Goal: Task Accomplishment & Management: Manage account settings

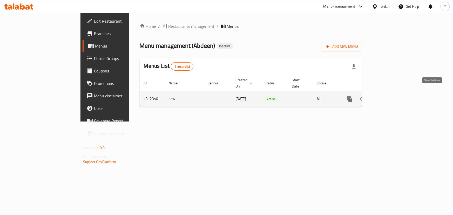
click at [389, 96] on icon "enhanced table" at bounding box center [387, 98] width 5 height 5
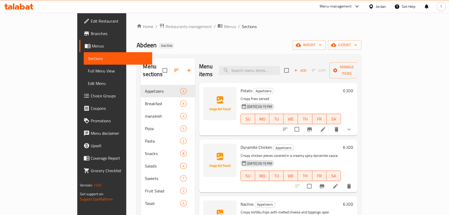
click at [88, 68] on span "Full Menu View" at bounding box center [118, 71] width 60 height 6
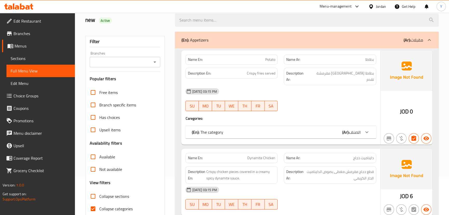
scroll to position [118, 0]
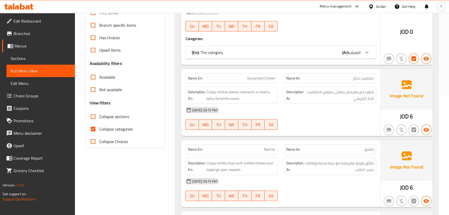
click at [123, 114] on span "Collapse sections" at bounding box center [114, 116] width 30 height 6
click at [99, 114] on input "Collapse sections" at bounding box center [93, 116] width 12 height 12
checkbox input "true"
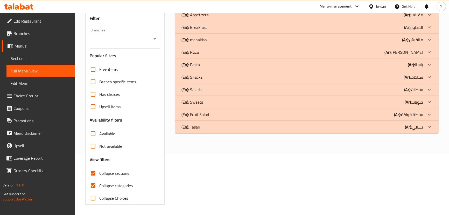
scroll to position [0, 0]
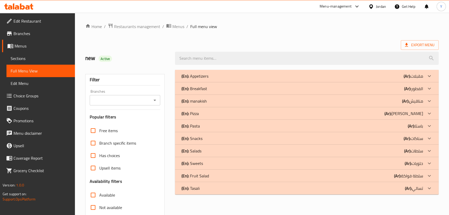
click at [321, 79] on div "(En): Appetizers (Ar): مقبلات" at bounding box center [302, 76] width 242 height 6
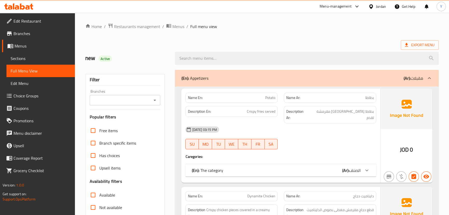
click at [348, 166] on b "(Ar):" at bounding box center [345, 170] width 7 height 8
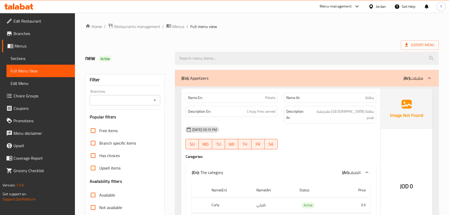
click at [266, 99] on span "Potato" at bounding box center [270, 97] width 10 height 5
copy span "Potato"
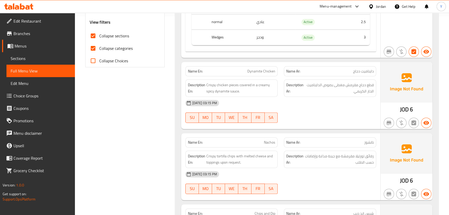
scroll to position [199, 0]
click at [264, 137] on div "Name En: Nachos" at bounding box center [231, 142] width 92 height 10
copy span "Nachos"
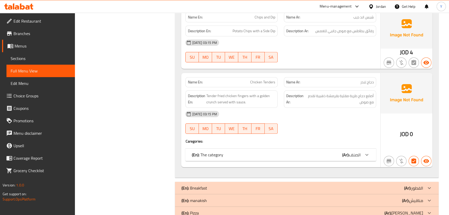
scroll to position [403, 0]
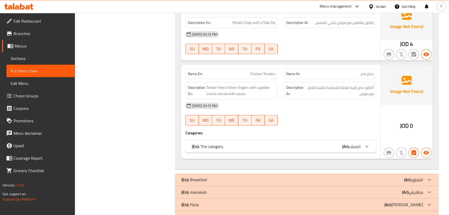
click at [345, 142] on b "(Ar):" at bounding box center [345, 146] width 7 height 8
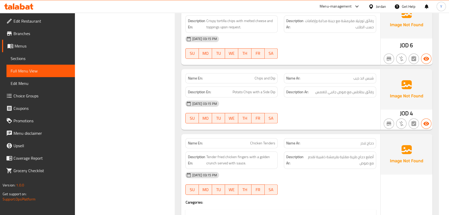
scroll to position [356, 0]
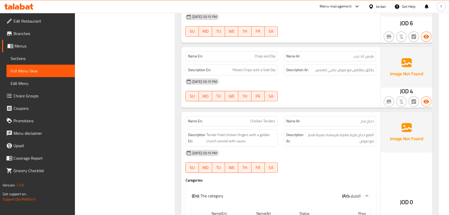
click at [268, 118] on span "Chicken Tenders" at bounding box center [262, 120] width 25 height 5
copy span "Chicken Tenders"
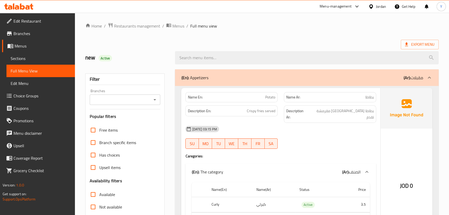
scroll to position [0, 0]
click at [286, 75] on div "(En): Appetizers (Ar): مقبلات" at bounding box center [302, 78] width 242 height 6
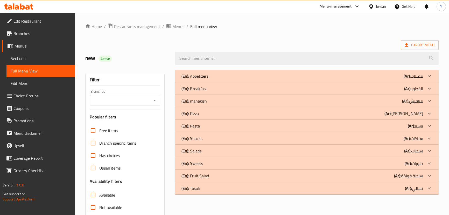
click at [368, 91] on div "(En): Breakfast (Ar): الفطور" at bounding box center [302, 88] width 242 height 6
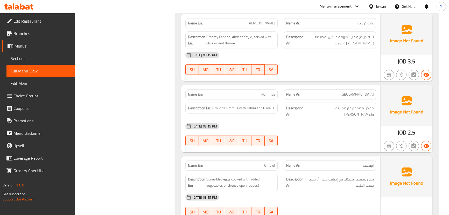
scroll to position [351, 0]
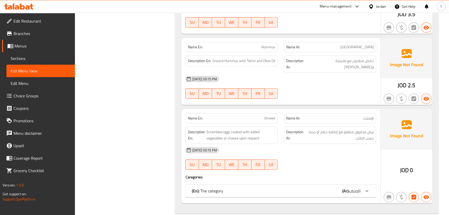
click at [338, 188] on div "(En): The category (Ar): الصنف" at bounding box center [276, 191] width 169 height 6
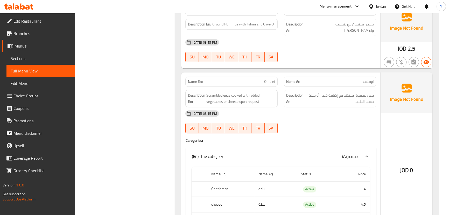
scroll to position [422, 0]
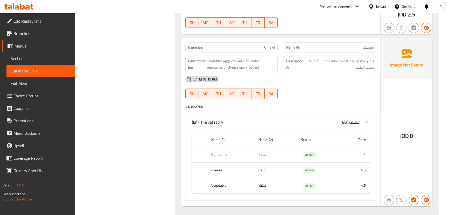
click at [239, 45] on p "Name En: Omelet" at bounding box center [232, 47] width 88 height 5
copy span "Omelet"
click at [239, 45] on p "Name En: Omelet" at bounding box center [232, 47] width 88 height 5
copy span "Omelet"
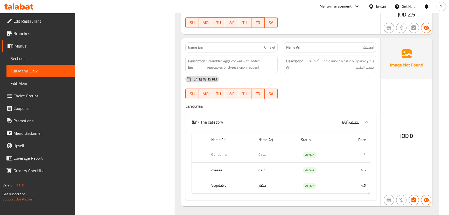
click at [361, 83] on div "[DATE] 03:15 PM SU MO TU WE TH FR SA" at bounding box center [280, 87] width 197 height 29
click at [218, 147] on th "Gentlemen" at bounding box center [230, 154] width 47 height 15
click at [268, 151] on td "سادة" at bounding box center [275, 154] width 43 height 15
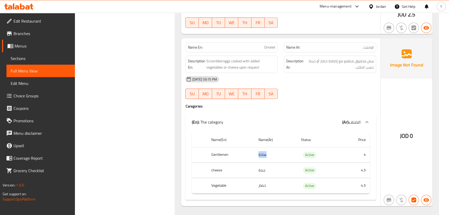
copy td "سادة"
click at [221, 148] on th "Gentlemen" at bounding box center [230, 154] width 47 height 15
copy th "Gentlemen"
click at [320, 103] on h4 "Caregories:" at bounding box center [280, 105] width 191 height 5
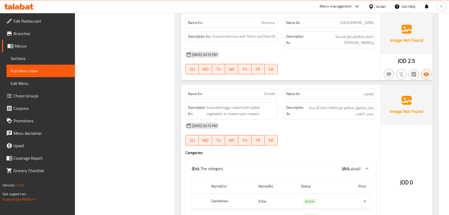
scroll to position [399, 0]
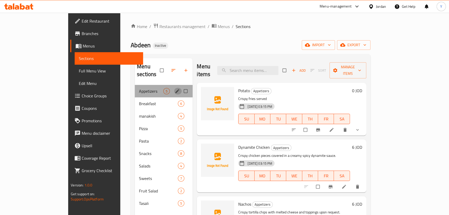
click at [175, 88] on icon "edit" at bounding box center [177, 90] width 5 height 5
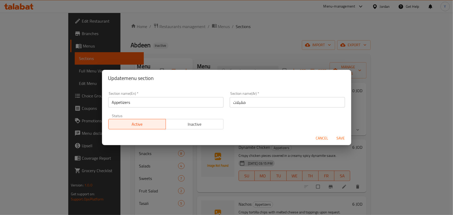
click at [244, 108] on div "Section name(Ar)   * مقبلات Section name(Ar) *" at bounding box center [286, 99] width 121 height 22
click at [260, 103] on input "مقبلات" at bounding box center [287, 102] width 115 height 10
type input "المقبلات"
click at [332, 133] on button "Save" at bounding box center [340, 138] width 17 height 10
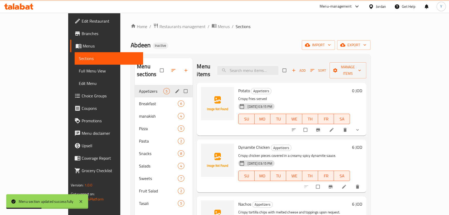
click at [339, 126] on li at bounding box center [332, 130] width 15 height 8
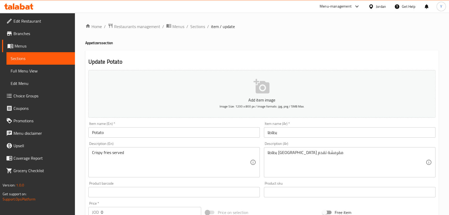
click at [93, 155] on textarea "Crispy fries served" at bounding box center [171, 162] width 158 height 25
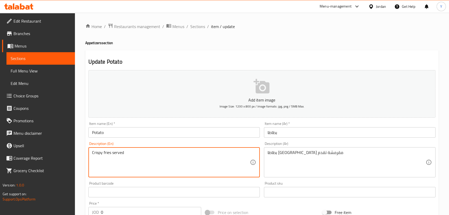
click at [106, 153] on textarea "Crispy fries served" at bounding box center [171, 162] width 158 height 25
type textarea "Crispy French fries served"
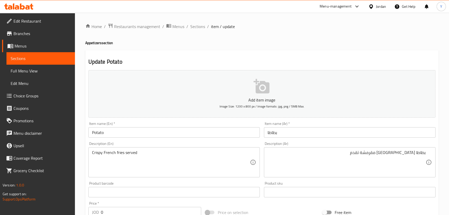
click at [195, 38] on div "Home / Restaurants management / Menus / Sections / item / update Appetizers sec…" at bounding box center [262, 203] width 354 height 360
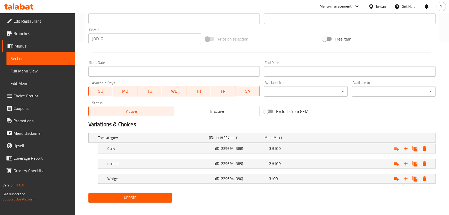
scroll to position [178, 0]
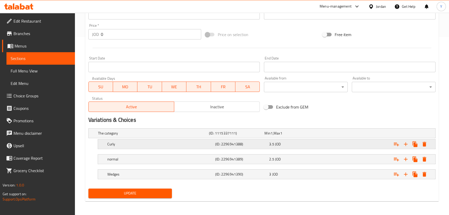
click at [173, 139] on div "Curly (ID: 2296941388) 3.5 JOD" at bounding box center [268, 143] width 324 height 11
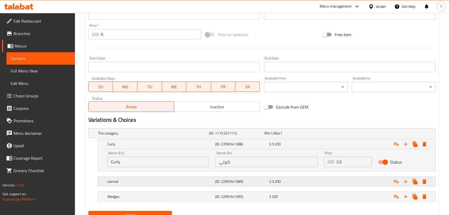
click at [218, 181] on h5 "(ID: 2296941389)" at bounding box center [241, 181] width 52 height 5
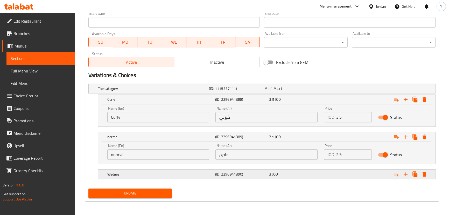
click at [223, 178] on div "Wedges (ID: 2296941390) 3 JOD" at bounding box center [268, 173] width 324 height 11
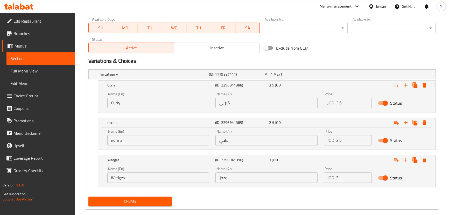
scroll to position [245, 0]
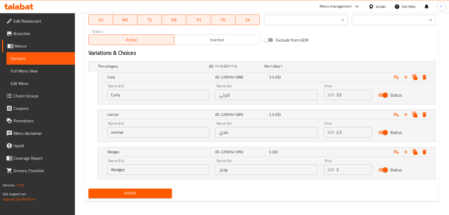
click at [163, 190] on span "Update" at bounding box center [130, 193] width 75 height 6
click at [165, 190] on span "Update" at bounding box center [130, 193] width 75 height 6
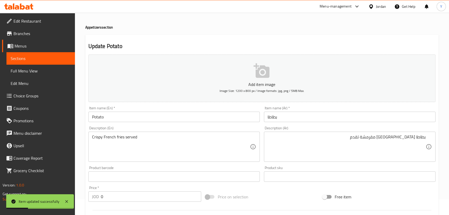
scroll to position [0, 0]
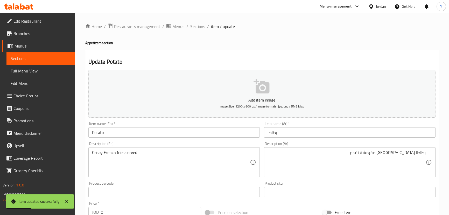
drag, startPoint x: 201, startPoint y: 28, endPoint x: 211, endPoint y: 10, distance: 20.1
click at [201, 28] on span "Sections" at bounding box center [197, 26] width 15 height 6
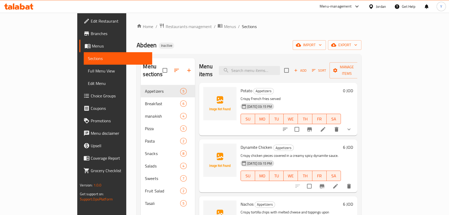
scroll to position [81, 0]
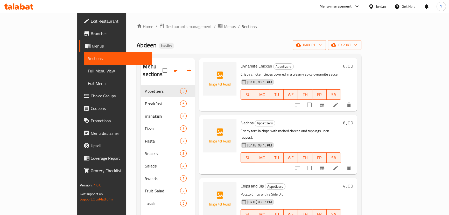
click at [277, 128] on p "Crispy tortilla chips with melted cheese and toppings upon request." at bounding box center [291, 134] width 100 height 13
click at [241, 119] on span "Nachos" at bounding box center [247, 123] width 13 height 8
copy h6 "Nachos"
click at [352, 165] on icon "delete" at bounding box center [349, 168] width 6 height 6
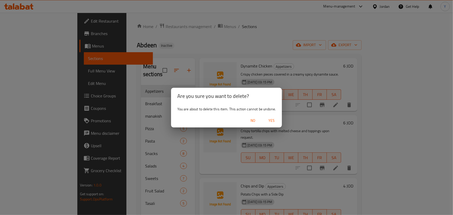
click at [267, 114] on div "No Yes" at bounding box center [226, 121] width 111 height 14
click at [274, 120] on span "Yes" at bounding box center [271, 120] width 12 height 6
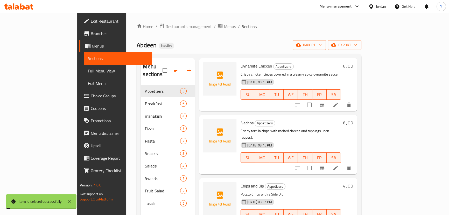
scroll to position [25, 0]
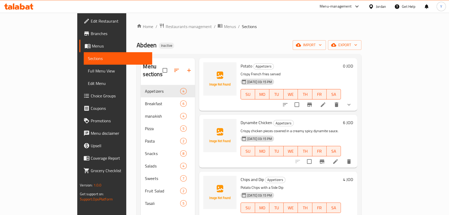
click at [250, 42] on div "Abdeen Inactive import export" at bounding box center [249, 45] width 225 height 10
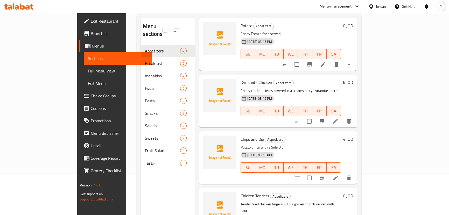
scroll to position [73, 0]
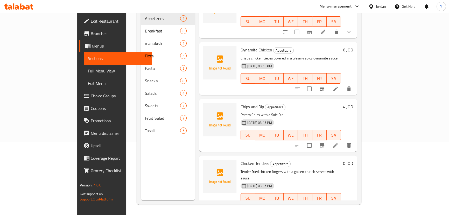
click at [326, 205] on icon at bounding box center [323, 208] width 6 height 6
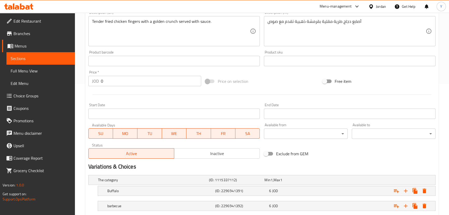
scroll to position [163, 0]
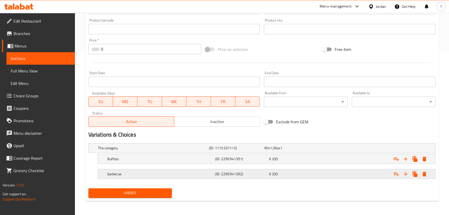
click at [202, 171] on h5 "barbecue" at bounding box center [160, 173] width 106 height 5
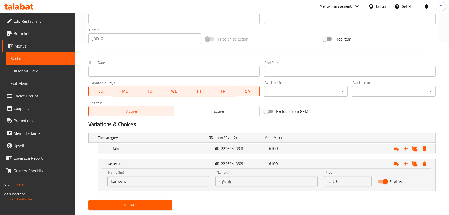
scroll to position [184, 0]
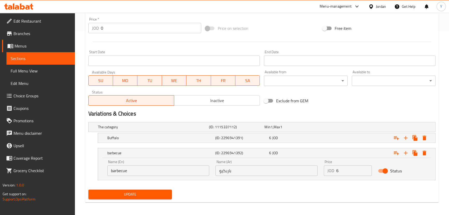
drag, startPoint x: 119, startPoint y: 170, endPoint x: 66, endPoint y: 170, distance: 53.2
click at [106, 169] on div "Name (En) barbecue Name (En)" at bounding box center [158, 168] width 108 height 22
type input "BBQ"
click at [207, 203] on div "Home / Restaurants management / Menus / Sections / item / update Appetizers sec…" at bounding box center [262, 22] width 354 height 367
click at [168, 198] on button "Update" at bounding box center [130, 194] width 84 height 10
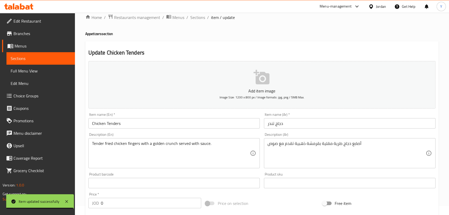
scroll to position [0, 0]
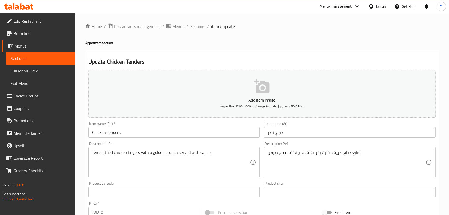
click at [196, 31] on div "Home / Restaurants management / Menus / Sections / item / update Appetizers sec…" at bounding box center [262, 206] width 354 height 367
click at [196, 29] on span "Sections" at bounding box center [197, 26] width 15 height 6
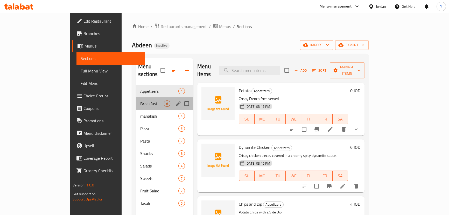
click at [136, 97] on div "Breakfast 6" at bounding box center [164, 103] width 57 height 12
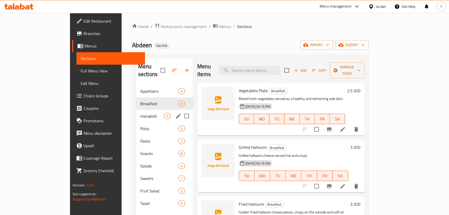
scroll to position [73, 0]
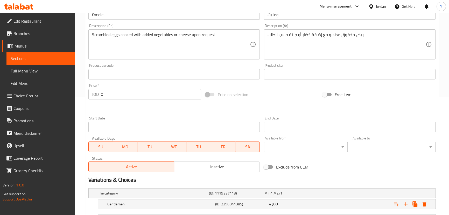
scroll to position [178, 0]
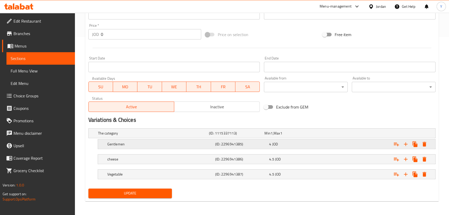
click at [224, 143] on h5 "(ID: 2296941385)" at bounding box center [241, 143] width 52 height 5
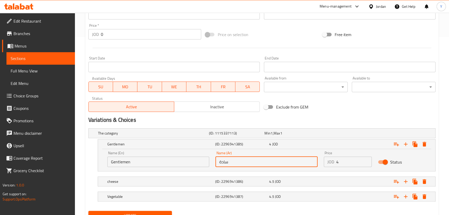
click at [270, 166] on div "Name (Ar) سادة Name (Ar)" at bounding box center [266, 159] width 108 height 22
drag, startPoint x: 262, startPoint y: 161, endPoint x: 142, endPoint y: 151, distance: 119.9
click at [156, 152] on div "Name (En) Gentlemen Name (En) Name (Ar) سادة Name (Ar) Price JOD 4 Price Status" at bounding box center [266, 159] width 325 height 22
drag, startPoint x: 146, startPoint y: 164, endPoint x: 31, endPoint y: 140, distance: 117.5
click at [31, 140] on div "Edit Restaurant Branches Menus Sections Full Menu View Edit Menu Choice Groups …" at bounding box center [224, 36] width 449 height 403
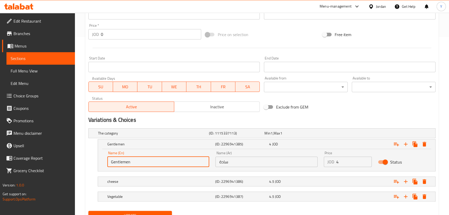
type input "؛"
type input "Plain"
click at [99, 174] on nav at bounding box center [261, 174] width 347 height 4
click at [136, 187] on nav at bounding box center [261, 189] width 347 height 4
click at [134, 183] on div "cheese" at bounding box center [160, 181] width 108 height 7
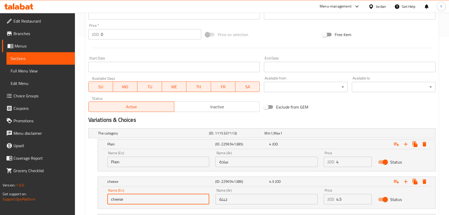
click at [111, 198] on input "cheese" at bounding box center [158, 199] width 102 height 10
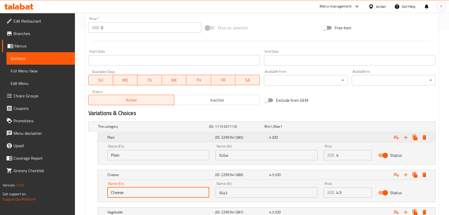
scroll to position [222, 0]
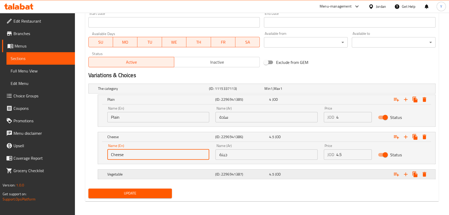
type input "Cheese"
click at [152, 174] on h5 "Vegetable" at bounding box center [160, 173] width 106 height 5
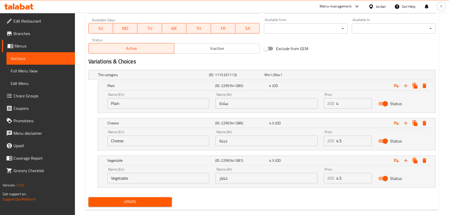
scroll to position [244, 0]
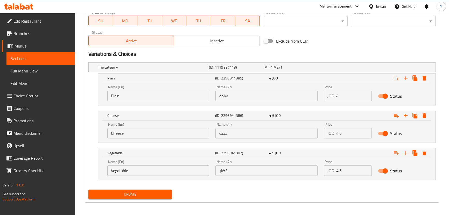
click at [148, 193] on span "Update" at bounding box center [130, 194] width 75 height 6
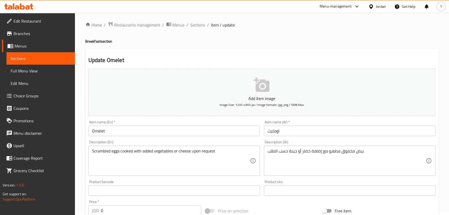
scroll to position [0, 0]
click at [199, 28] on span "Sections" at bounding box center [197, 26] width 15 height 6
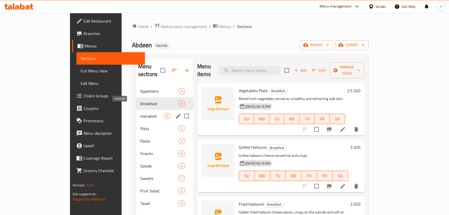
click at [140, 113] on span "manakish" at bounding box center [152, 116] width 24 height 6
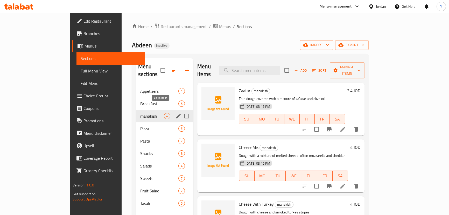
click at [176, 114] on icon "edit" at bounding box center [178, 116] width 5 height 5
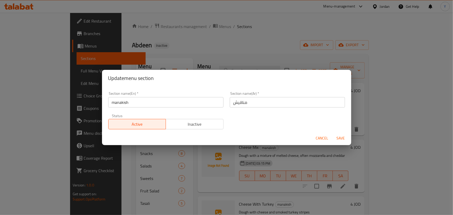
drag, startPoint x: 114, startPoint y: 102, endPoint x: 109, endPoint y: 101, distance: 5.2
click at [109, 101] on input "manakish" at bounding box center [165, 102] width 115 height 10
type input "Manakish"
type input "المناقيش"
click at [332, 133] on button "Save" at bounding box center [340, 138] width 17 height 10
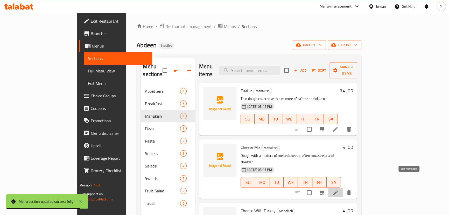
click at [339, 189] on icon at bounding box center [335, 192] width 6 height 6
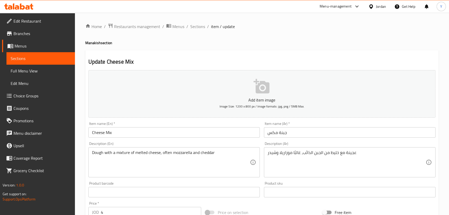
click at [316, 175] on div "عجينة مع خليط من الجبن الذائب، غالبًا موزاريلا وشيدر Description (Ar)" at bounding box center [350, 162] width 172 height 30
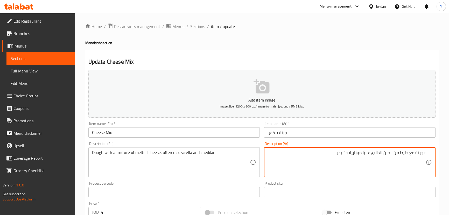
click at [331, 137] on div "Item name (Ar)   * جبنة مكس Item name (Ar) *" at bounding box center [350, 130] width 176 height 20
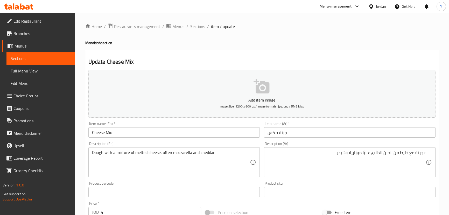
click at [338, 133] on input "جبنة مكس" at bounding box center [350, 132] width 172 height 10
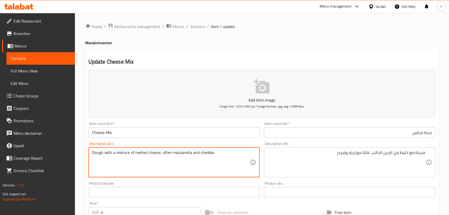
drag, startPoint x: 33, startPoint y: 133, endPoint x: 0, endPoint y: 124, distance: 33.7
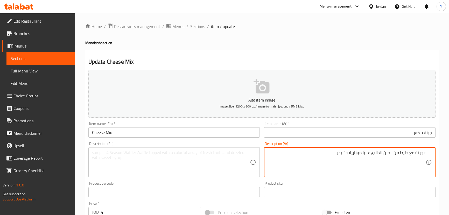
drag, startPoint x: 304, startPoint y: 157, endPoint x: 452, endPoint y: 179, distance: 149.7
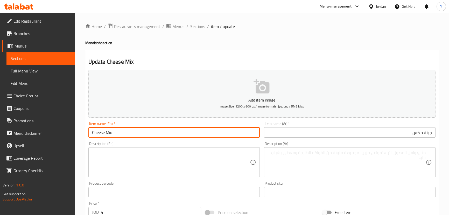
drag, startPoint x: 135, startPoint y: 127, endPoint x: 0, endPoint y: 95, distance: 138.3
click at [0, 96] on div "Edit Restaurant Branches Menus Sections Full Menu View Edit Menu Choice Groups …" at bounding box center [224, 190] width 449 height 354
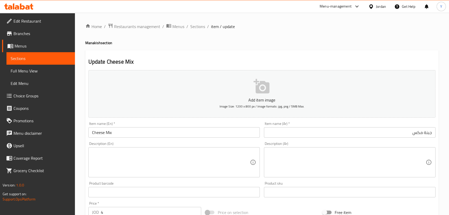
drag, startPoint x: 195, startPoint y: 0, endPoint x: 296, endPoint y: 32, distance: 106.5
click at [296, 32] on div "Home / Restaurants management / Menus / Sections / item / update Manakish secti…" at bounding box center [262, 189] width 354 height 333
click at [141, 130] on input "Cheese Mix" at bounding box center [174, 132] width 172 height 10
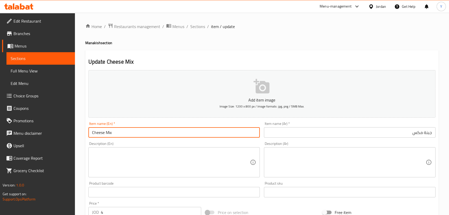
click at [94, 43] on h4 "Manakish section" at bounding box center [262, 42] width 354 height 5
copy h4 "Manakish"
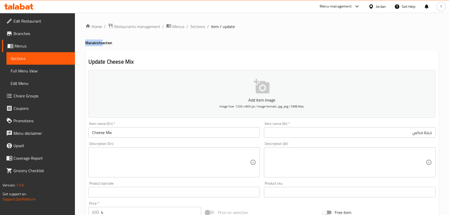
drag, startPoint x: 94, startPoint y: 43, endPoint x: 122, endPoint y: 165, distance: 126.0
click at [94, 43] on h4 "Manakish section" at bounding box center [262, 42] width 354 height 5
click at [142, 134] on input "Cheese Mix" at bounding box center [174, 132] width 172 height 10
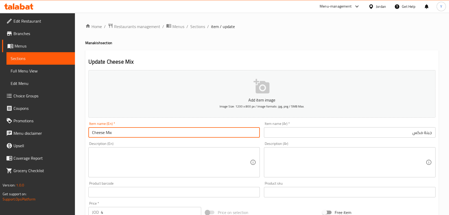
paste input "Manakish"
type input "Cheese Mix Manakish"
paste input "Cheese Mix Manakish"
click at [142, 134] on input "Cheese Mix Manakish" at bounding box center [174, 132] width 172 height 10
type input "Cheese Mix Manakish"
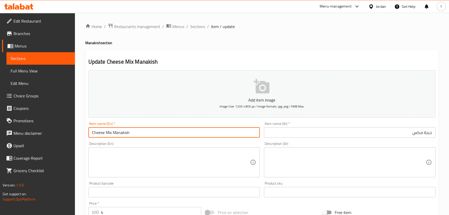
click at [314, 42] on h4 "Manakish section" at bounding box center [262, 42] width 354 height 5
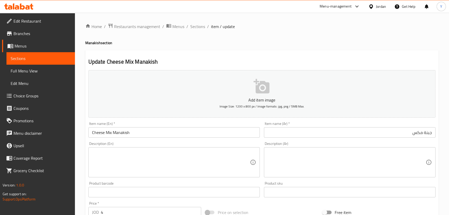
click at [137, 169] on textarea at bounding box center [171, 162] width 158 height 25
paste textarea "A traditional Middle Eastern flatbread topped with a mix of different cheeses."
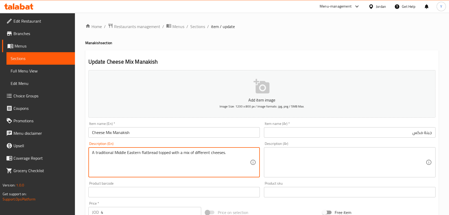
type textarea "A traditional Middle Eastern flatbread topped with a mix of different cheeses."
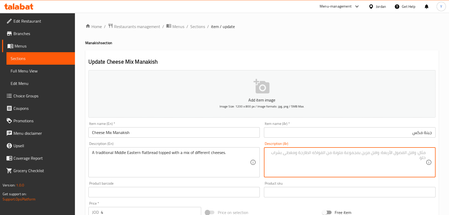
click at [314, 151] on textarea at bounding box center [347, 162] width 158 height 25
paste textarea "خبز مسطح شرق أوسطي تقليدي مغطى بمزيج من أنواع الجبن المختلفة."
drag, startPoint x: 338, startPoint y: 153, endPoint x: 328, endPoint y: 154, distance: 9.4
click at [328, 154] on textarea "خبز مسطح شرق أوسطي تقليدي مغطى بمزيج من أنواع الجبن المختلفة." at bounding box center [347, 162] width 158 height 25
click at [354, 153] on textarea "خبز مسطح شرق أوسطي تقليدي مغطى بمزيج من أجبان مختلفة." at bounding box center [347, 162] width 158 height 25
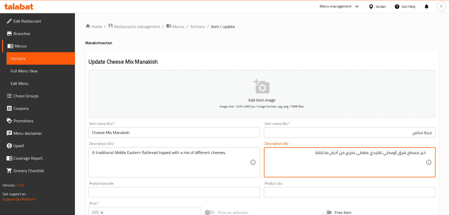
type textarea "خبز مسطح شرق أوسطي تقليدي مغطى بمزيج من أجبان مختلفة."
click at [379, 58] on h2 "Update Cheese Mix Manakish" at bounding box center [261, 62] width 347 height 8
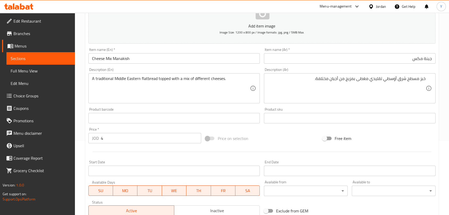
scroll to position [151, 0]
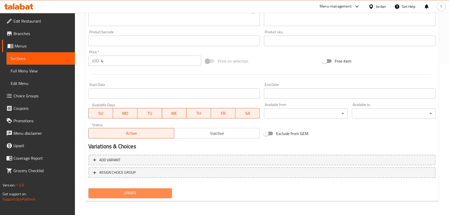
click at [137, 193] on span "Update" at bounding box center [130, 193] width 75 height 6
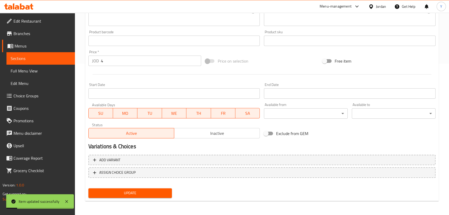
scroll to position [33, 0]
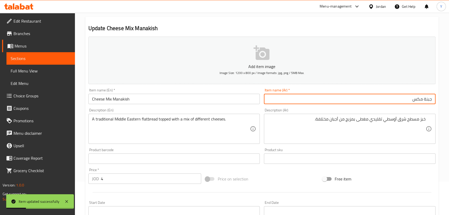
click at [404, 96] on input "جبنة مكس" at bounding box center [350, 99] width 172 height 10
click at [443, 116] on div "Home / Restaurants management / Menus / Sections / item / update Manakish secti…" at bounding box center [262, 156] width 374 height 354
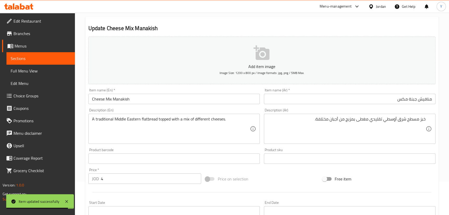
scroll to position [151, 0]
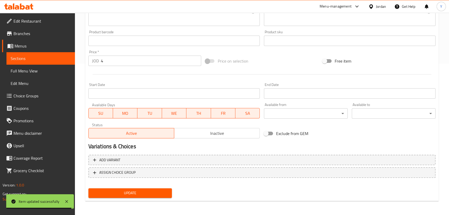
click at [143, 194] on span "Update" at bounding box center [130, 193] width 75 height 6
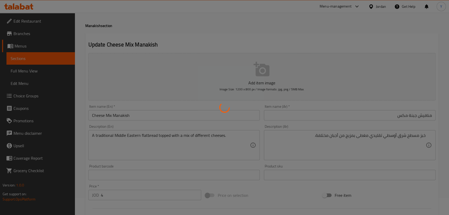
scroll to position [0, 0]
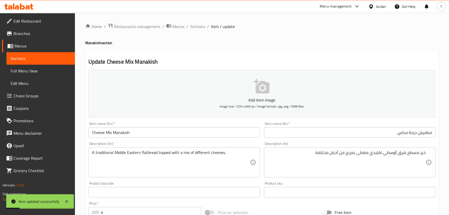
click at [426, 133] on input "منافيش جبنة مكس" at bounding box center [350, 132] width 172 height 10
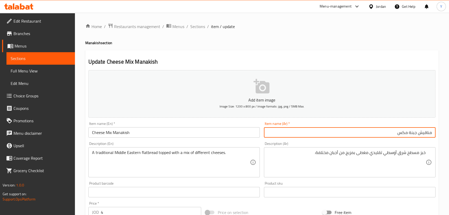
type input "مناقيش جبنة مكس"
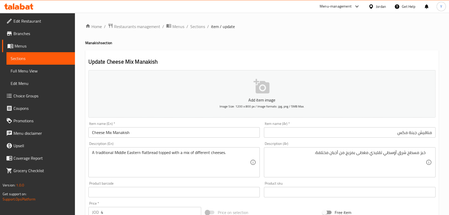
click at [404, 44] on h4 "Manakish section" at bounding box center [262, 42] width 354 height 5
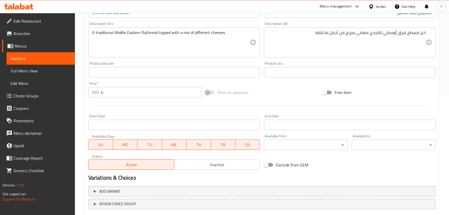
scroll to position [151, 0]
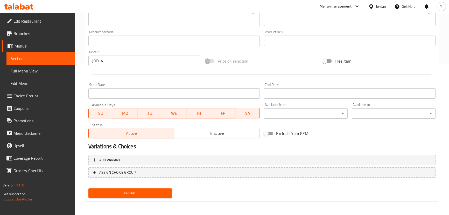
click at [106, 193] on span "Update" at bounding box center [130, 193] width 75 height 6
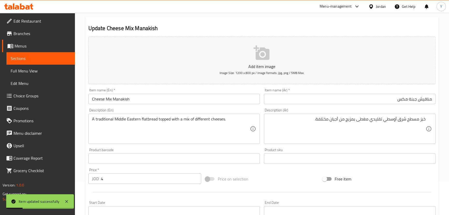
scroll to position [0, 0]
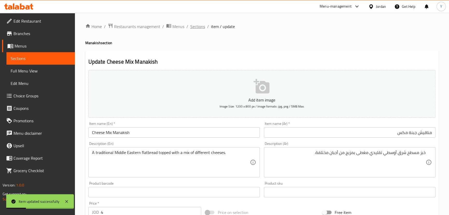
click at [200, 25] on span "Sections" at bounding box center [197, 26] width 15 height 6
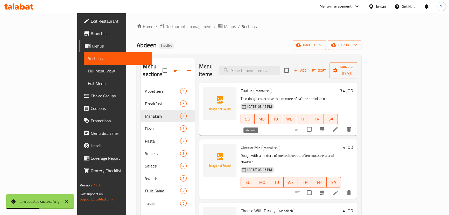
click at [262, 145] on span "Manakish" at bounding box center [271, 148] width 18 height 6
copy span "Manakish"
click at [339, 126] on icon at bounding box center [335, 129] width 6 height 6
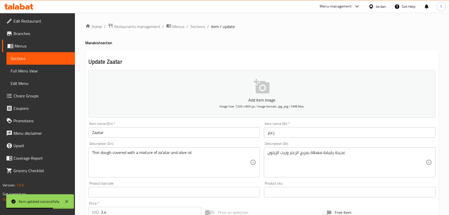
click at [150, 129] on input "Zaatar" at bounding box center [174, 132] width 172 height 10
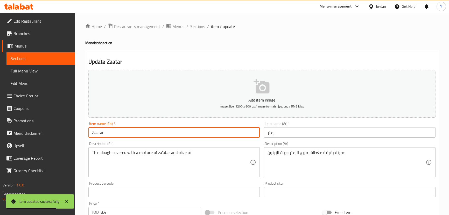
paste input "Manakish"
type input "[PERSON_NAME]"
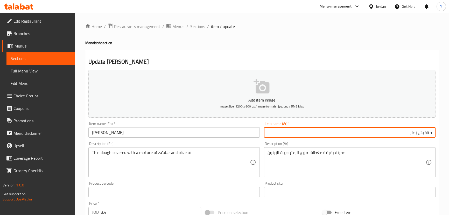
type input "مناقيش زعتر"
click at [348, 40] on div "Home / Restaurants management / Menus / Sections / item / update Manakish secti…" at bounding box center [262, 189] width 354 height 333
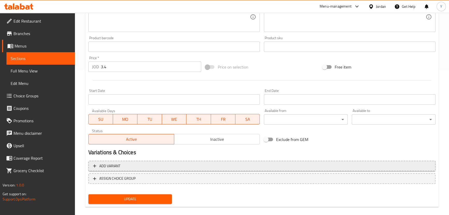
scroll to position [151, 0]
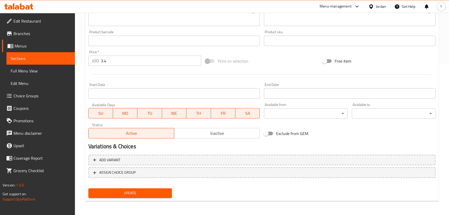
click at [148, 190] on span "Update" at bounding box center [130, 193] width 75 height 6
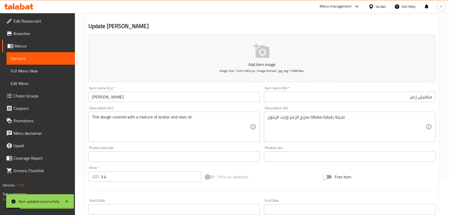
scroll to position [0, 0]
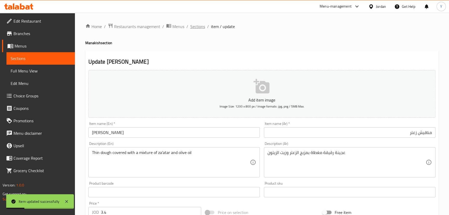
click at [200, 25] on span "Sections" at bounding box center [197, 26] width 15 height 6
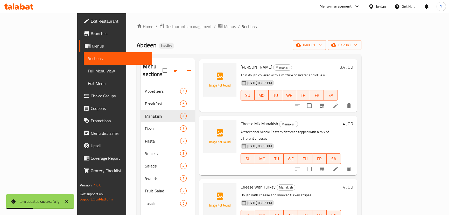
scroll to position [25, 0]
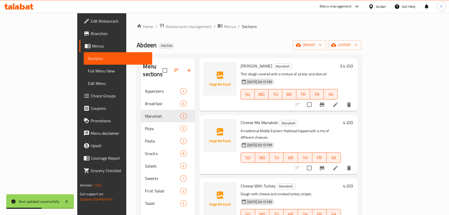
click at [277, 183] on span "Manakish" at bounding box center [286, 186] width 18 height 6
copy span "Manakish"
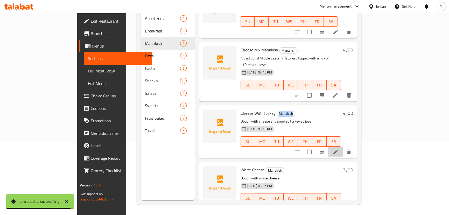
click at [339, 149] on icon at bounding box center [335, 152] width 6 height 6
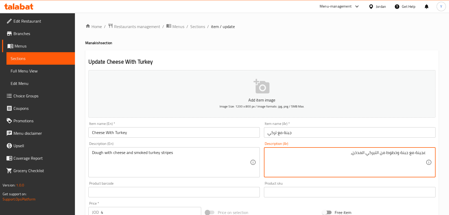
click at [400, 167] on textarea "عجينة مع جبنة وخطوط من التيركي المدخن،" at bounding box center [347, 162] width 158 height 25
click at [368, 52] on div "Update Cheese With Turkey Add item image Image Size: 1200 x 800 px / Image form…" at bounding box center [262, 201] width 354 height 302
type textarea "عجينة مع جبنة وخطوط من التيركي المدخن"
click at [94, 42] on h4 "Manakish section" at bounding box center [262, 42] width 354 height 5
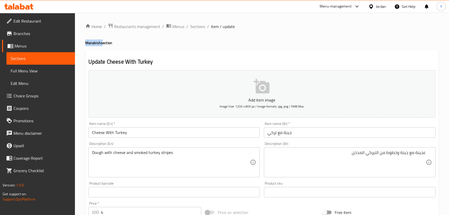
copy h4 "Manakish"
click at [94, 42] on h4 "Manakish section" at bounding box center [262, 42] width 354 height 5
click at [147, 127] on input "Cheese With Turkey" at bounding box center [174, 132] width 172 height 10
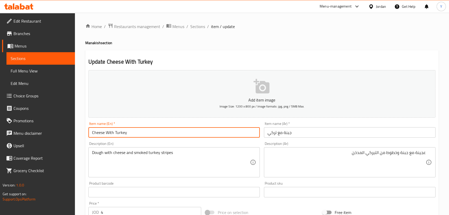
paste input "Manakish"
type input "Cheese With Turkey Manakish"
click at [337, 138] on div "Item name (Ar)   * جبنة مع تركي Item name (Ar) *" at bounding box center [350, 130] width 176 height 20
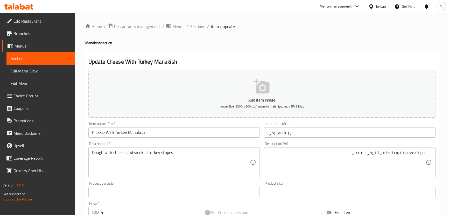
click at [343, 127] on div "Item name (Ar)   * جبنة مع تركي Item name (Ar) *" at bounding box center [350, 130] width 172 height 16
click at [338, 131] on input "جبنة مع تركي" at bounding box center [350, 132] width 172 height 10
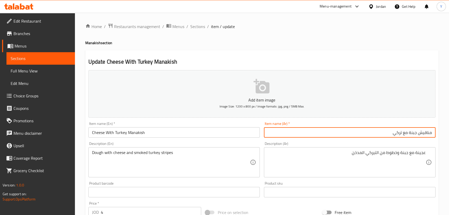
type input "مناقيش جبنة مع تركي"
click at [371, 34] on div "Home / Restaurants management / Menus / Sections / item / update Manakish secti…" at bounding box center [262, 189] width 354 height 333
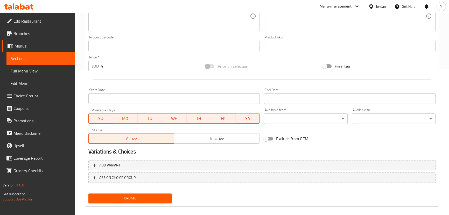
scroll to position [151, 0]
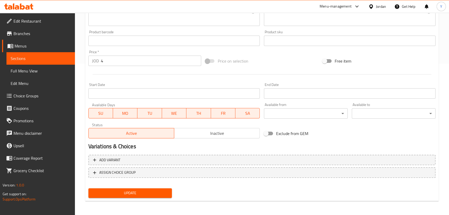
click at [154, 191] on span "Update" at bounding box center [130, 193] width 75 height 6
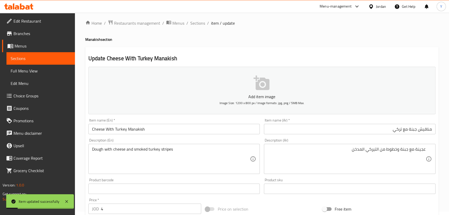
scroll to position [0, 0]
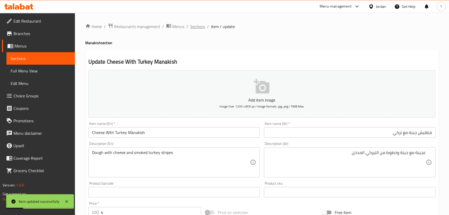
click at [199, 28] on span "Sections" at bounding box center [197, 26] width 15 height 6
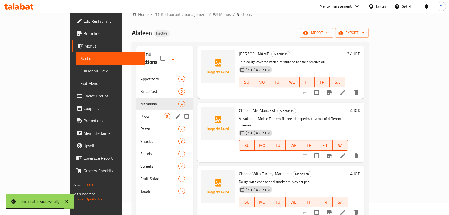
scroll to position [73, 0]
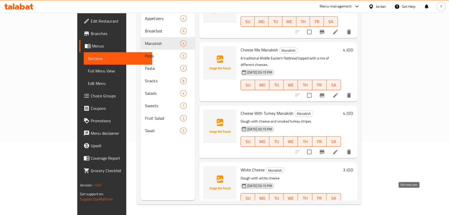
click at [338, 206] on icon at bounding box center [335, 208] width 5 height 5
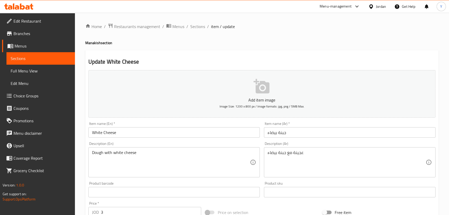
click at [96, 43] on h4 "Manakish section" at bounding box center [262, 42] width 354 height 5
copy h4 "Manakish"
click at [131, 132] on input "White Cheese" at bounding box center [174, 132] width 172 height 10
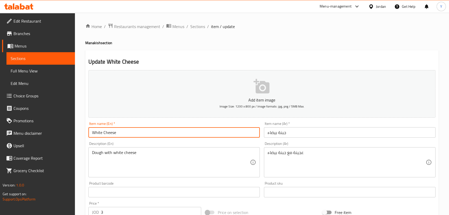
paste input "Manakish"
type input "White Cheese Manakish"
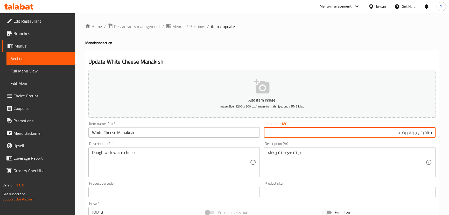
type input "مناقيش جبنة بيضاء"
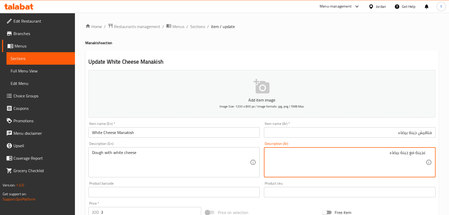
click at [356, 47] on div "Home / Restaurants management / Menus / Sections / item / update Manakish secti…" at bounding box center [262, 189] width 354 height 333
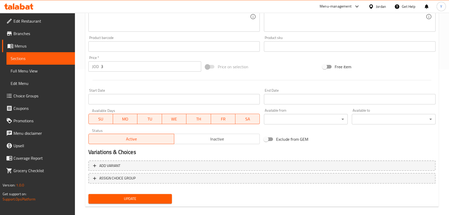
scroll to position [151, 0]
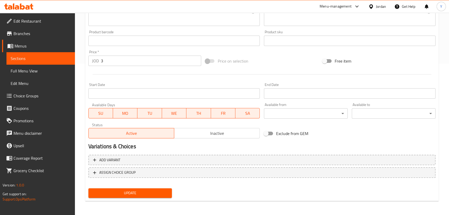
click at [160, 192] on span "Update" at bounding box center [130, 193] width 75 height 6
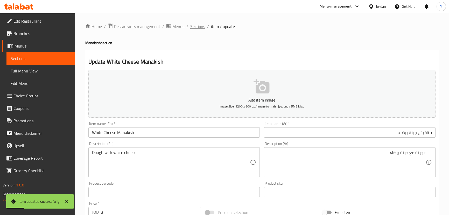
click at [200, 28] on span "Sections" at bounding box center [197, 26] width 15 height 6
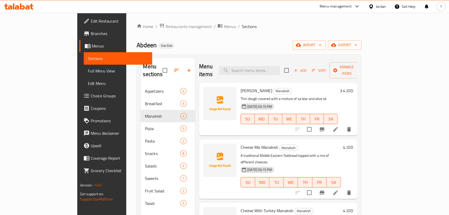
click at [243, 26] on ol "Home / Restaurants management / Menus / Sections" at bounding box center [249, 26] width 225 height 7
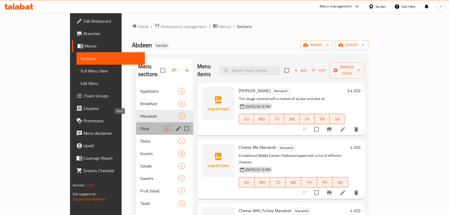
click at [140, 125] on span "Pizza" at bounding box center [152, 128] width 24 height 6
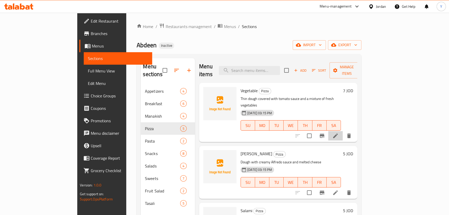
click at [343, 131] on li at bounding box center [335, 135] width 15 height 9
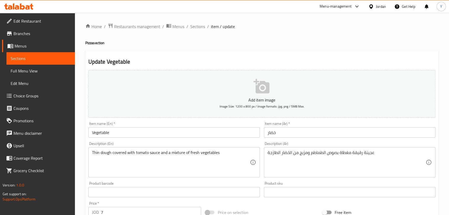
click at [178, 127] on div "Item name (En)   * Vegetable Item name (En) *" at bounding box center [174, 130] width 172 height 16
click at [155, 136] on input "Vegetable" at bounding box center [174, 132] width 172 height 10
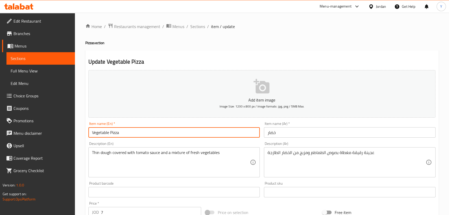
type input "Vegetable Pizza"
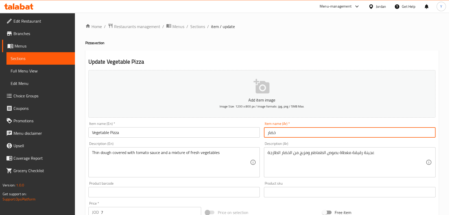
click at [315, 135] on input "خضار" at bounding box center [350, 132] width 172 height 10
type input "بيتزا خضار"
click at [341, 68] on div "Update Vegetable Pizza Add item image Image Size: 1200 x 800 px / Image formats…" at bounding box center [262, 201] width 354 height 302
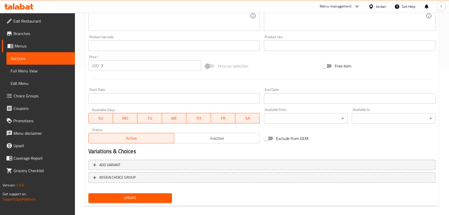
scroll to position [151, 0]
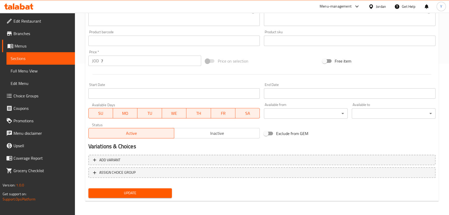
click at [147, 193] on span "Update" at bounding box center [130, 193] width 75 height 6
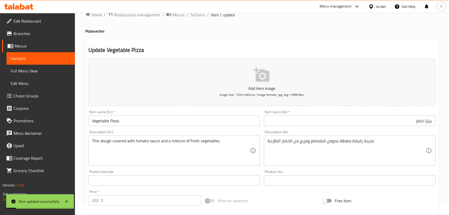
scroll to position [0, 0]
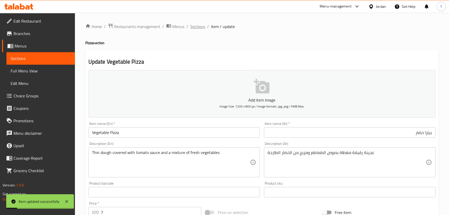
click at [199, 27] on span "Sections" at bounding box center [197, 26] width 15 height 6
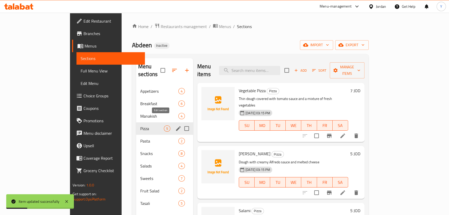
click at [175, 125] on icon "edit" at bounding box center [178, 128] width 6 height 6
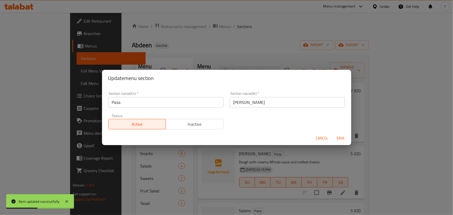
click at [128, 85] on div "Update menu section Section name(En)   * Pizza Section name(En) * Section name(…" at bounding box center [226, 107] width 249 height 75
click at [260, 103] on input "بيتزا" at bounding box center [287, 102] width 115 height 10
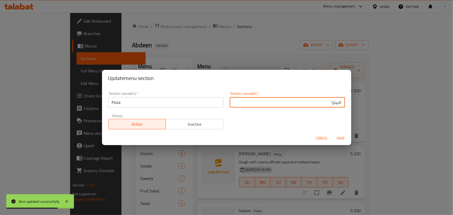
type input "البيتزا"
click at [332, 133] on button "Save" at bounding box center [340, 138] width 17 height 10
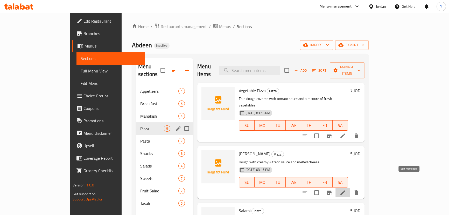
click at [345, 190] on icon at bounding box center [343, 192] width 5 height 5
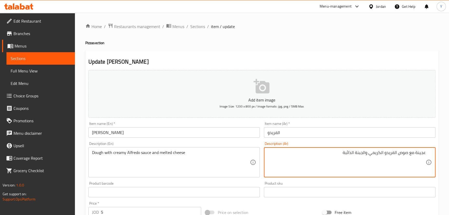
click at [309, 133] on input "الفريدو" at bounding box center [350, 132] width 172 height 10
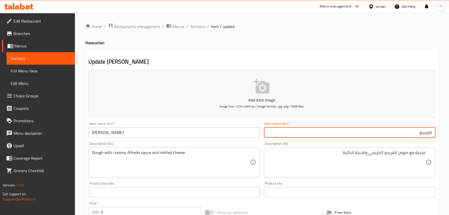
paste input "بيتزا"
type input "بيتزا الفريدو"
click at [90, 40] on h4 "Pizza section" at bounding box center [262, 42] width 354 height 5
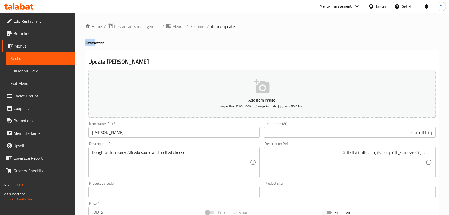
click at [90, 40] on h4 "Pizza section" at bounding box center [262, 42] width 354 height 5
copy h4 "Pizza"
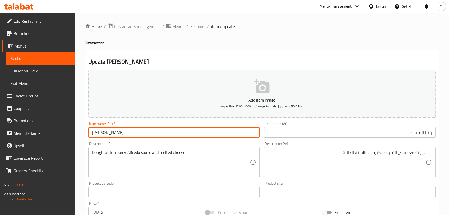
click at [127, 134] on input "Alfredo" at bounding box center [174, 132] width 172 height 10
paste input "Pizza"
type input "Alfredo Pizza"
click at [304, 48] on div "Home / Restaurants management / Menus / Sections / item / update Pizza section …" at bounding box center [262, 189] width 354 height 333
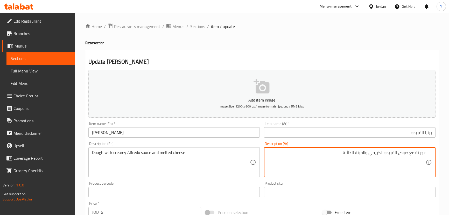
click at [341, 49] on div "Home / Restaurants management / Menus / Sections / item / update Pizza section …" at bounding box center [262, 189] width 354 height 333
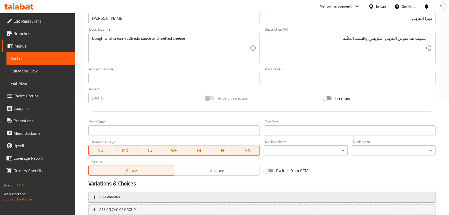
scroll to position [141, 0]
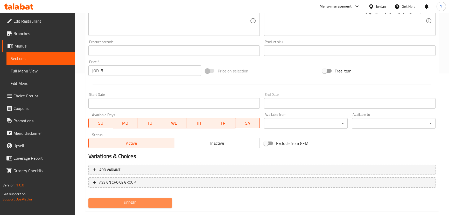
click at [134, 204] on span "Update" at bounding box center [130, 202] width 75 height 6
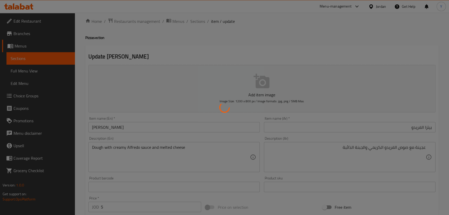
scroll to position [0, 0]
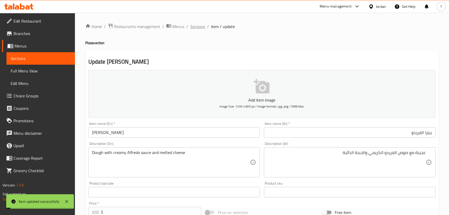
click at [200, 25] on span "Sections" at bounding box center [197, 26] width 15 height 6
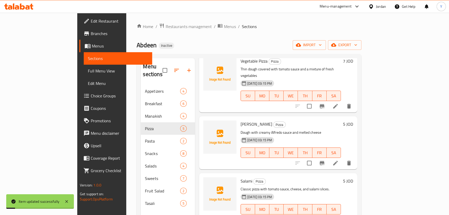
scroll to position [71, 0]
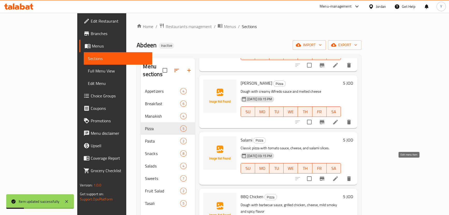
click at [338, 176] on icon at bounding box center [335, 178] width 5 height 5
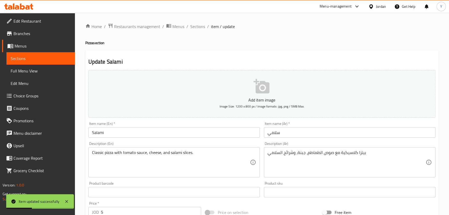
click at [303, 136] on input "سلامي" at bounding box center [350, 132] width 172 height 10
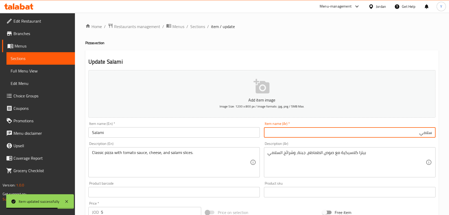
paste input "بيتزا"
type input "بيتزا سلامي"
click at [139, 127] on input "Salami" at bounding box center [174, 132] width 172 height 10
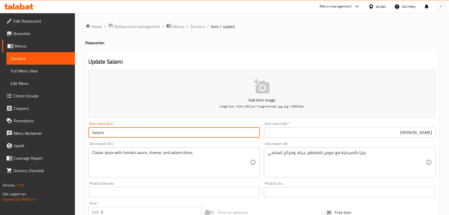
paste input "Pizza"
type input "Salami Pizza"
click at [273, 51] on div "Update Salami Pizza Add item image Image Size: 1200 x 800 px / Image formats: j…" at bounding box center [262, 201] width 354 height 302
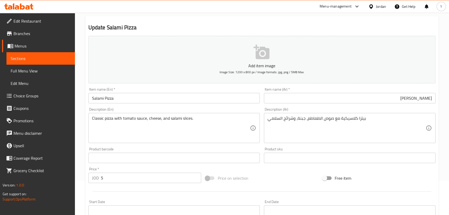
scroll to position [47, 0]
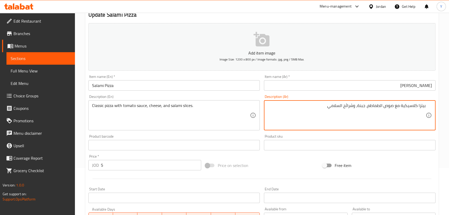
click at [342, 104] on textarea "بيتزا كلاسيكية مع صوص الطماطم، جبنة، وشرائح السلامي" at bounding box center [347, 115] width 158 height 25
type textarea "بيتزا كلاسيكية مع صوص الطماطم، جبنة، وشرائح سلامي"
click at [400, 162] on div "Free item" at bounding box center [379, 165] width 117 height 14
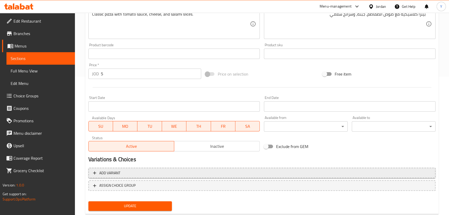
scroll to position [151, 0]
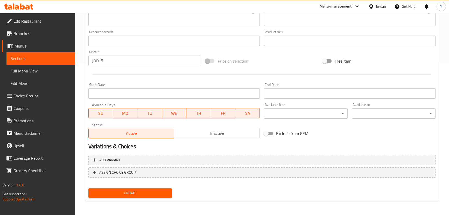
click at [148, 193] on span "Update" at bounding box center [130, 193] width 75 height 6
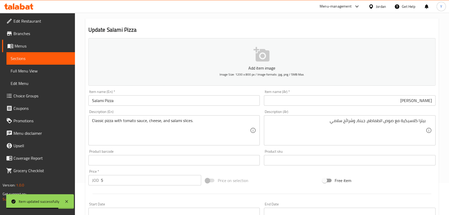
scroll to position [0, 0]
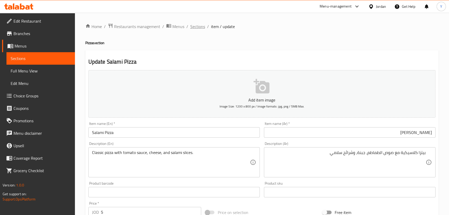
click at [198, 27] on span "Sections" at bounding box center [197, 26] width 15 height 6
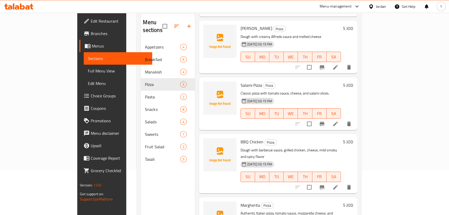
scroll to position [71, 0]
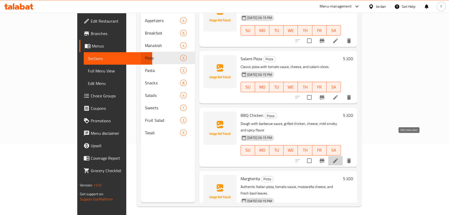
click at [339, 157] on icon at bounding box center [335, 160] width 6 height 6
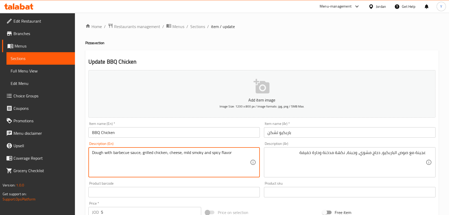
click at [125, 153] on textarea "Dough with barbecue sauce, grilled chicken, cheese, mild smoky and spicy flavor" at bounding box center [171, 162] width 158 height 25
type textarea "Dough with BBQ sauce, grilled chicken, cheese, mild smoky and spicy flavor"
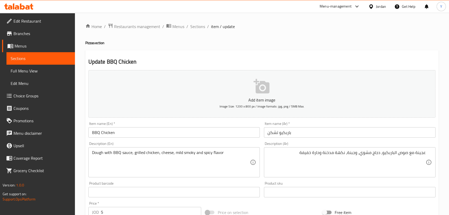
click at [294, 52] on div "Update BBQ Chicken Add item image Image Size: 1200 x 800 px / Image formats: jp…" at bounding box center [262, 201] width 354 height 302
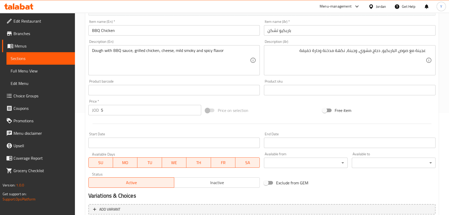
scroll to position [141, 0]
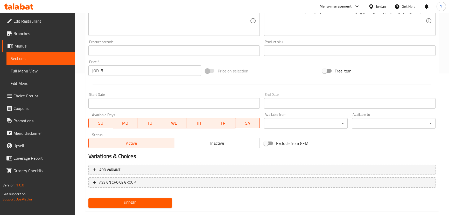
click at [160, 203] on span "Update" at bounding box center [130, 202] width 75 height 6
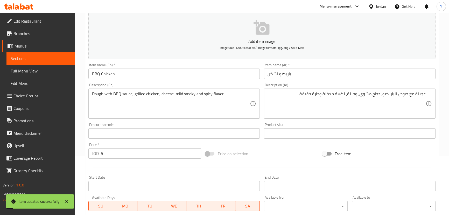
scroll to position [23, 0]
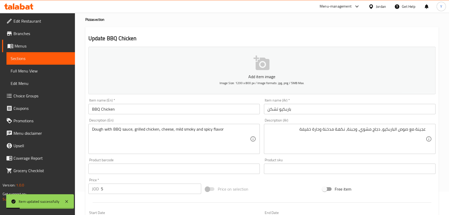
click at [149, 110] on input "BBQ Chicken" at bounding box center [174, 109] width 172 height 10
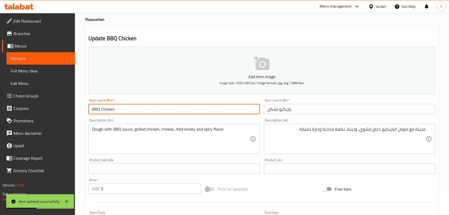
type input "BBQ Chicken Pizza"
click at [300, 108] on input "باربكيو تشكن" at bounding box center [350, 109] width 172 height 10
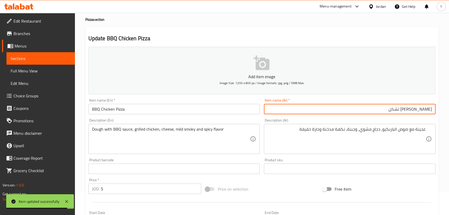
type input "[PERSON_NAME] تشكن"
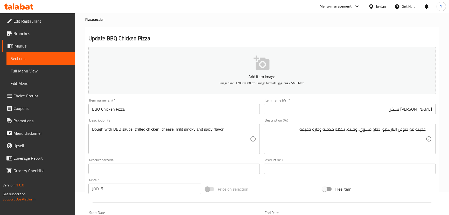
click at [182, 31] on div "Update BBQ Chicken Pizza Add item image Image Size: 1200 x 800 px / Image forma…" at bounding box center [262, 178] width 354 height 302
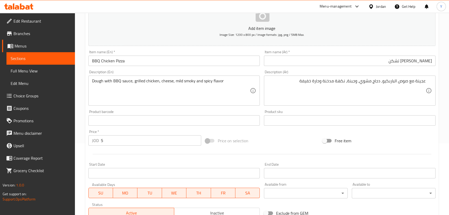
scroll to position [151, 0]
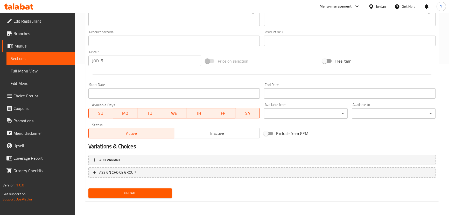
click at [157, 190] on span "Update" at bounding box center [130, 193] width 75 height 6
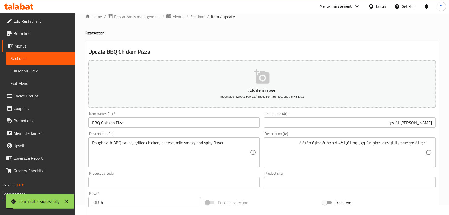
scroll to position [0, 0]
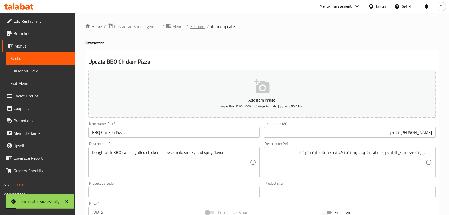
click at [198, 27] on span "Sections" at bounding box center [197, 26] width 15 height 6
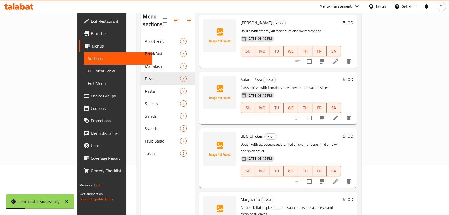
scroll to position [73, 0]
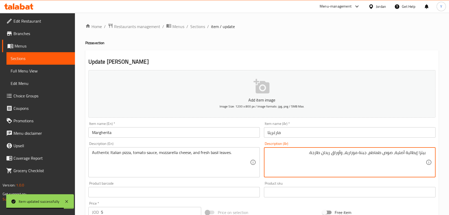
click at [329, 137] on input "مارغريتا" at bounding box center [350, 132] width 172 height 10
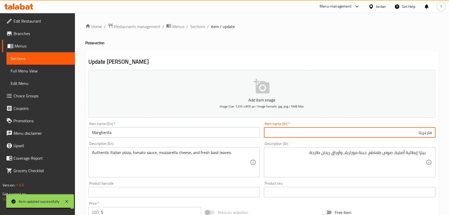
click at [90, 44] on h4 "Pizza section" at bounding box center [262, 42] width 354 height 5
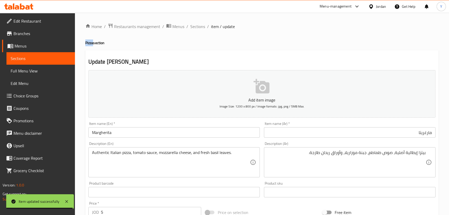
drag, startPoint x: 90, startPoint y: 44, endPoint x: 120, endPoint y: 95, distance: 59.4
click at [90, 44] on h4 "Pizza section" at bounding box center [262, 42] width 354 height 5
copy h4 "Pizza"
click at [136, 134] on input "Margherita" at bounding box center [174, 132] width 172 height 10
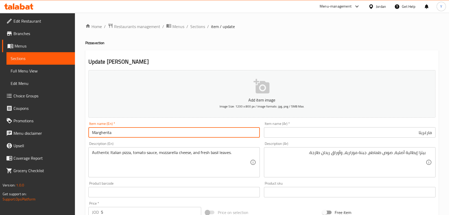
paste input "Pizza"
type input "[PERSON_NAME]"
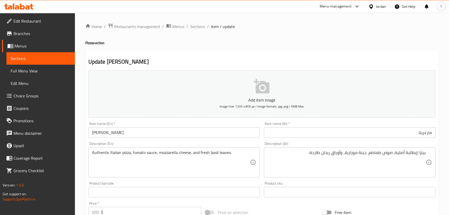
drag, startPoint x: 279, startPoint y: 47, endPoint x: 281, endPoint y: 60, distance: 13.9
click at [279, 47] on div "Home / Restaurants management / Menus / Sections / item / update Pizza section …" at bounding box center [262, 189] width 354 height 333
click at [350, 134] on input "مارغريتا" at bounding box center [350, 132] width 172 height 10
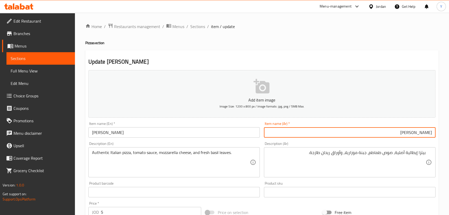
type input "[PERSON_NAME]"
click at [309, 48] on div "Home / Restaurants management / Menus / Sections / item / update Pizza section …" at bounding box center [262, 189] width 354 height 333
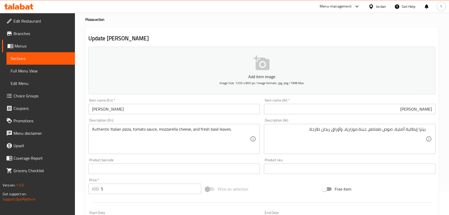
scroll to position [151, 0]
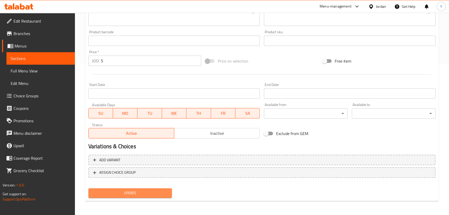
click at [150, 192] on span "Update" at bounding box center [130, 193] width 75 height 6
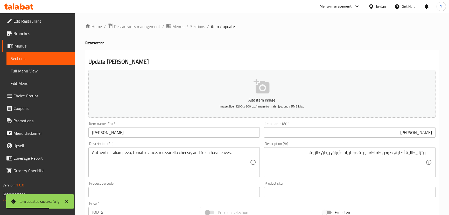
scroll to position [0, 0]
click at [203, 26] on span "Sections" at bounding box center [197, 26] width 15 height 6
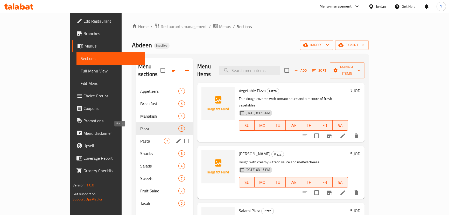
click at [140, 138] on span "Pasta" at bounding box center [152, 141] width 24 height 6
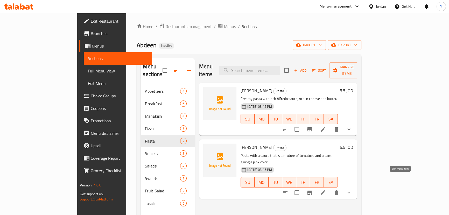
click at [326, 189] on icon at bounding box center [323, 192] width 6 height 6
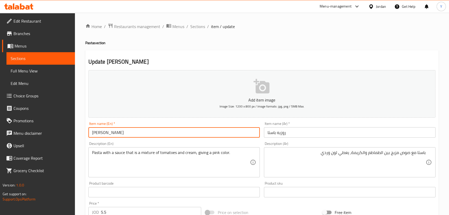
click at [100, 129] on input "[PERSON_NAME]" at bounding box center [174, 132] width 172 height 10
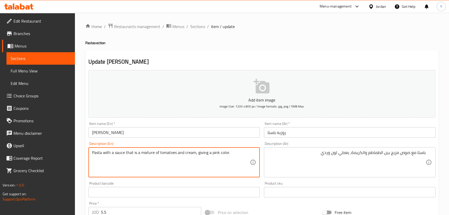
drag, startPoint x: 147, startPoint y: 152, endPoint x: 153, endPoint y: 152, distance: 5.2
click at [144, 153] on textarea "Pasta with a sauce that is a mix of tomatoes and cream, giving a pink color." at bounding box center [171, 162] width 158 height 25
type textarea "Pasta with a sauce that is a blend of tomatoes and cream, giving a pink color."
click at [327, 53] on div "Update Rosie Pasta Add item image Image Size: 1200 x 800 px / Image formats: jp…" at bounding box center [262, 205] width 354 height 310
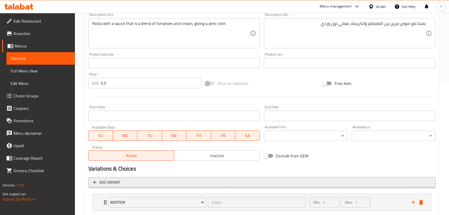
scroll to position [160, 0]
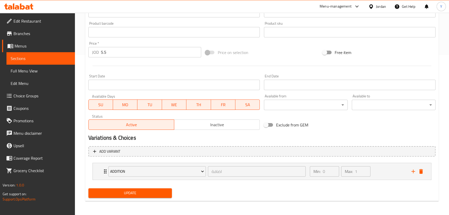
click at [156, 192] on span "Update" at bounding box center [130, 193] width 75 height 6
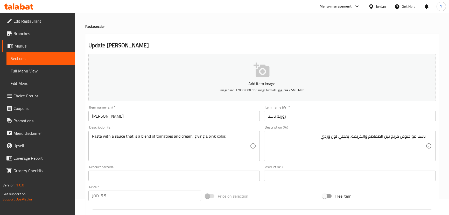
scroll to position [0, 0]
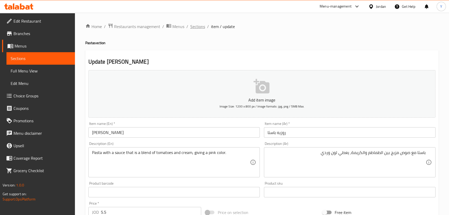
click at [200, 28] on span "Sections" at bounding box center [197, 26] width 15 height 6
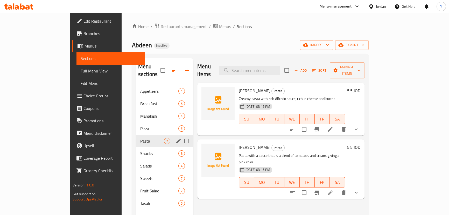
click at [175, 138] on icon "edit" at bounding box center [178, 141] width 6 height 6
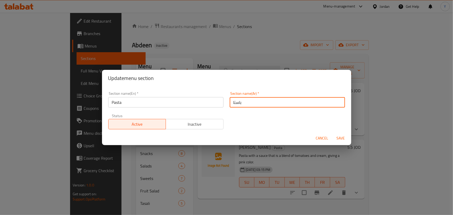
click at [267, 104] on input "باستا" at bounding box center [287, 102] width 115 height 10
type input "الباستا"
click at [332, 133] on button "Save" at bounding box center [340, 138] width 17 height 10
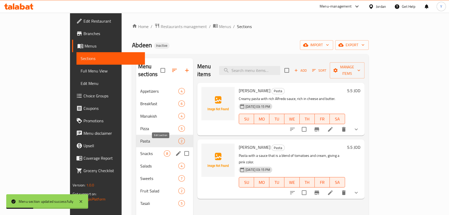
click at [175, 150] on icon "edit" at bounding box center [178, 153] width 6 height 6
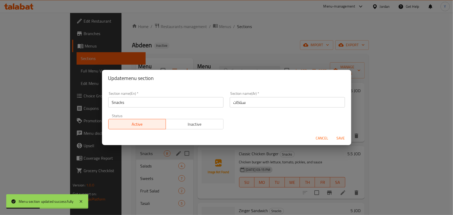
click at [293, 104] on input "سناكات" at bounding box center [287, 102] width 115 height 10
type input "السناكات"
click at [332, 133] on button "Save" at bounding box center [340, 138] width 17 height 10
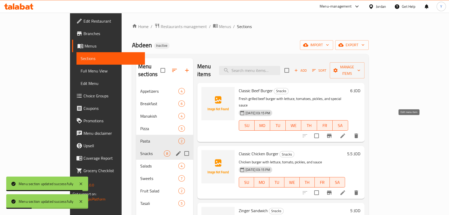
click at [345, 133] on icon at bounding box center [343, 135] width 5 height 5
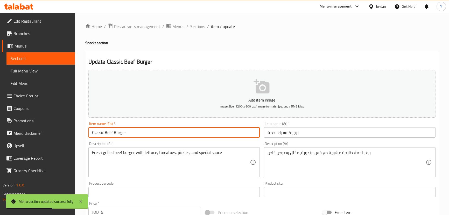
click at [103, 129] on input "Classic Beef Burger" at bounding box center [174, 132] width 172 height 10
click at [109, 133] on input "Classic Beef Burger" at bounding box center [174, 132] width 172 height 10
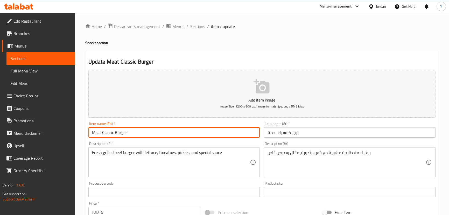
type input "Meat Classic Burger"
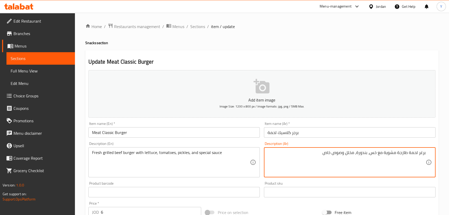
click at [313, 130] on input "برجر كلاسيك لحمة" at bounding box center [350, 132] width 172 height 10
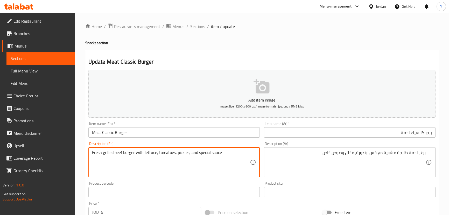
click at [97, 133] on input "Meat Classic Burger" at bounding box center [174, 132] width 172 height 10
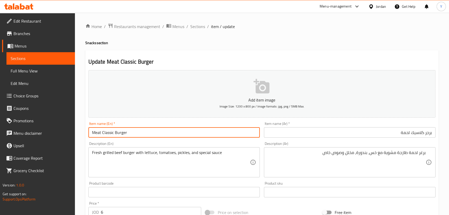
click at [97, 133] on input "Meat Classic Burger" at bounding box center [174, 132] width 172 height 10
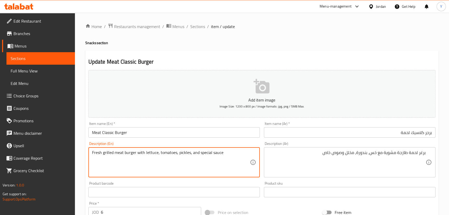
type textarea "Fresh grilled meat burger with lettuce, tomatoes, pickles, and special sauce"
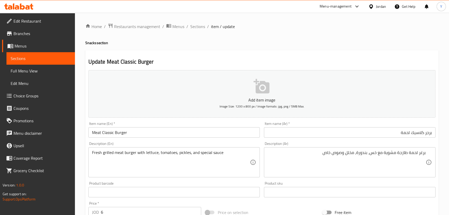
click at [340, 44] on h4 "Snacks section" at bounding box center [262, 42] width 354 height 5
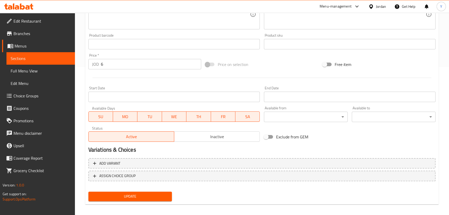
scroll to position [151, 0]
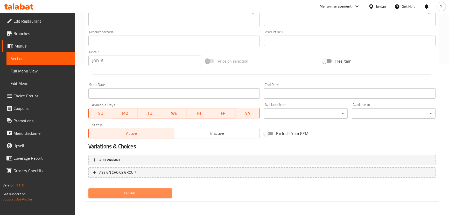
click at [149, 189] on button "Update" at bounding box center [130, 193] width 84 height 10
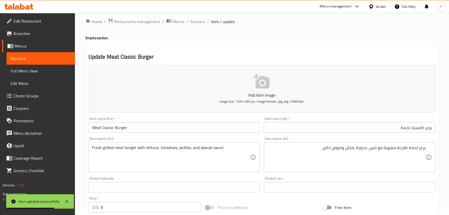
scroll to position [0, 0]
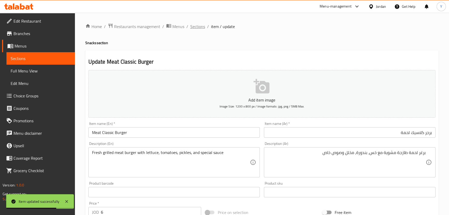
click at [194, 27] on span "Sections" at bounding box center [197, 26] width 15 height 6
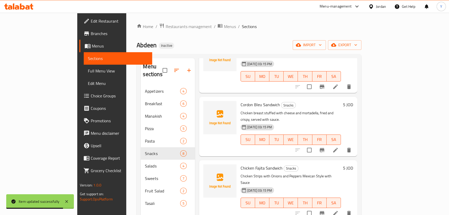
scroll to position [191, 0]
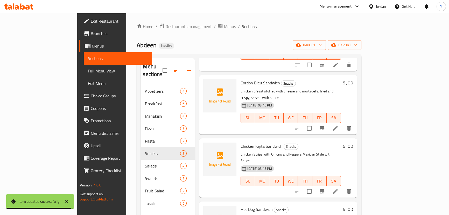
click at [339, 188] on icon at bounding box center [335, 191] width 6 height 6
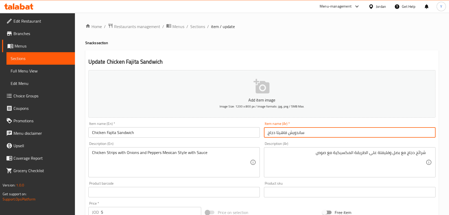
click at [301, 132] on input "ساندويش فاهيتا دجاج" at bounding box center [350, 132] width 172 height 10
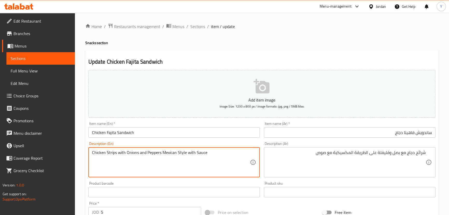
click at [112, 151] on textarea "Chicken Strips with Onions and Peppers Mexican Style with Sauce" at bounding box center [171, 162] width 158 height 25
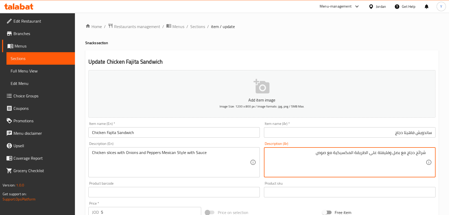
drag, startPoint x: 390, startPoint y: 155, endPoint x: 379, endPoint y: 154, distance: 11.2
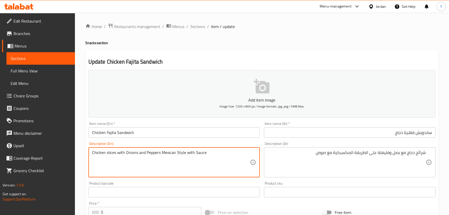
click at [154, 153] on textarea "Chicken slices with Onions and Peppers Mexican Style with Sauce" at bounding box center [171, 162] width 158 height 25
paste textarea "Capsicum"
type textarea "Chicken slices with Onions and Capsicum Mexican Style with Sauce"
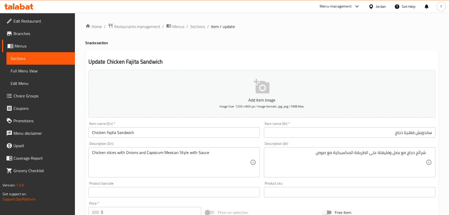
click at [273, 54] on div "Update Chicken Fajita Sandwich Add item image Image Size: 1200 x 800 px / Image…" at bounding box center [262, 201] width 354 height 302
click at [325, 29] on ol "Home / Restaurants management / Menus / Sections / item / update" at bounding box center [262, 26] width 354 height 7
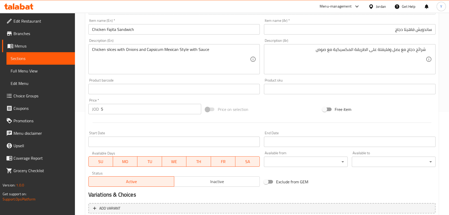
scroll to position [151, 0]
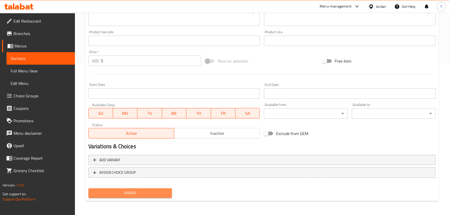
click at [130, 193] on span "Update" at bounding box center [130, 193] width 75 height 6
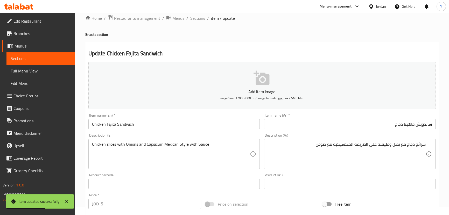
scroll to position [0, 0]
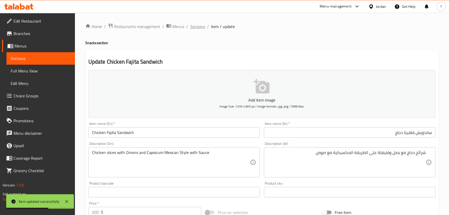
click at [204, 27] on span "Sections" at bounding box center [197, 26] width 15 height 6
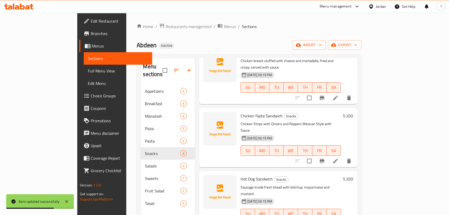
scroll to position [251, 0]
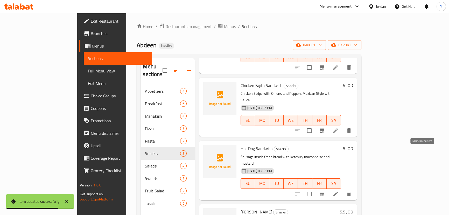
click at [351, 191] on icon "delete" at bounding box center [349, 193] width 4 height 5
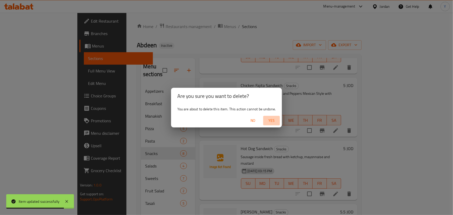
click at [272, 117] on span "Yes" at bounding box center [271, 120] width 12 height 6
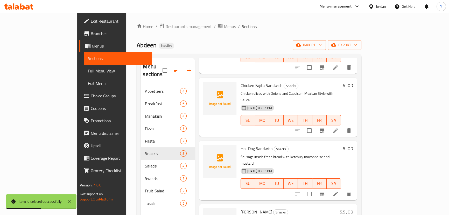
click at [241, 144] on span "Hot Dog Sandwich" at bounding box center [257, 148] width 32 height 8
copy h6 "Hot Dog Sandwich"
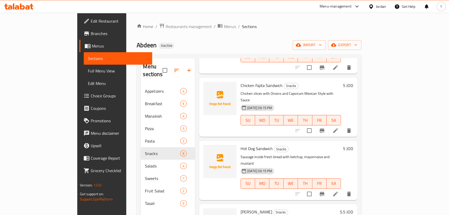
click at [220, 20] on div "Home / Restaurants management / Menus / Sections Abdeen Inactive import export …" at bounding box center [248, 150] width 245 height 275
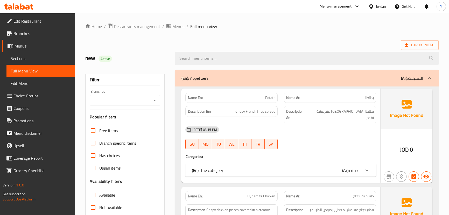
click at [256, 77] on div "(En): Appetizers (Ar): المقبلات" at bounding box center [302, 78] width 242 height 6
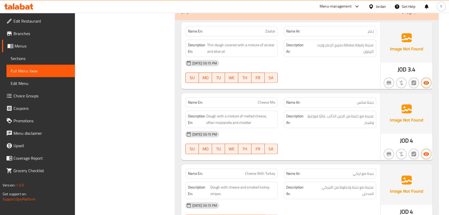
scroll to position [401, 0]
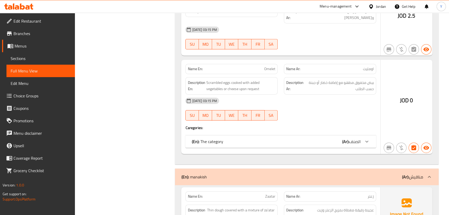
click at [255, 138] on div "(En): The category (Ar): الصنف" at bounding box center [276, 141] width 169 height 6
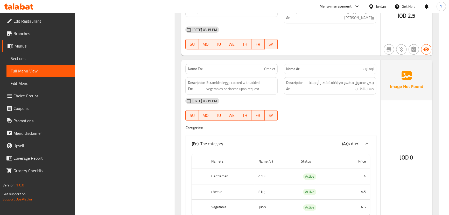
drag, startPoint x: 212, startPoint y: 1, endPoint x: 230, endPoint y: 66, distance: 68.2
click at [230, 66] on div "Name En: Omelet" at bounding box center [231, 69] width 92 height 10
copy strong "Name En:"
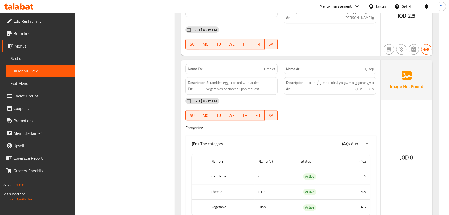
click at [266, 64] on div "Name En: Omelet" at bounding box center [231, 69] width 92 height 10
copy span "Omelet"
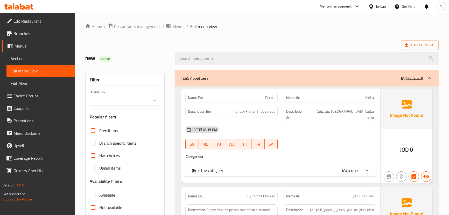
scroll to position [694, 0]
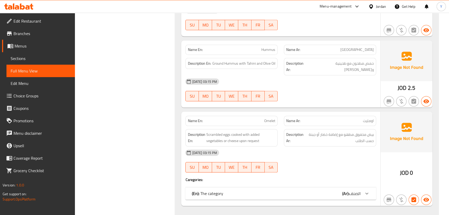
click at [276, 190] on div "(En): The category (Ar): الصنف" at bounding box center [276, 193] width 169 height 6
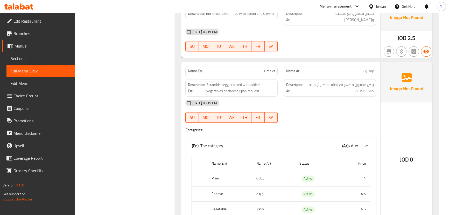
scroll to position [0, 0]
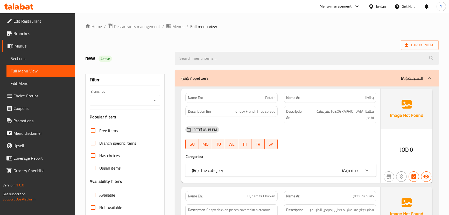
drag, startPoint x: 290, startPoint y: 147, endPoint x: 285, endPoint y: -29, distance: 175.1
click at [278, 71] on div "(En): Appetizers (Ar): المقبلات" at bounding box center [307, 78] width 264 height 17
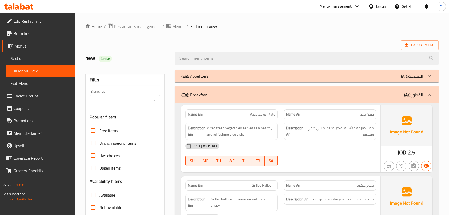
click at [283, 88] on div "(En): Breakfast (Ar): الفطور" at bounding box center [307, 94] width 264 height 17
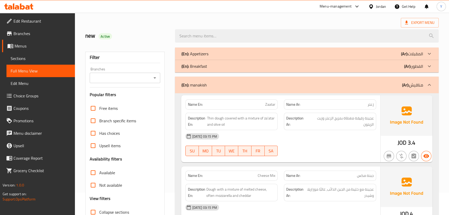
scroll to position [47, 0]
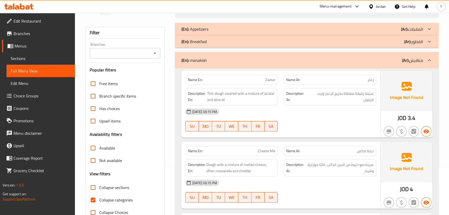
click at [345, 121] on div "[DATE] 03:15 PM SU MO TU WE TH FR SA" at bounding box center [280, 119] width 197 height 29
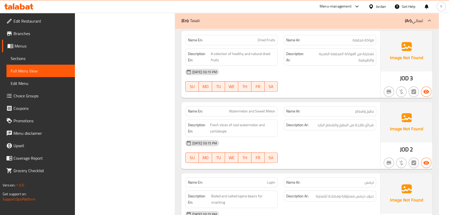
click at [314, 132] on div "Description Ar: شرائح طازجة من البطيخ والشمام البارد" at bounding box center [330, 128] width 99 height 24
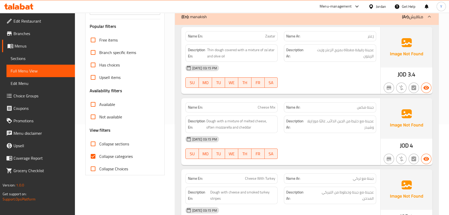
click at [276, 98] on div "Name En: Zaatar Name Ar: زعتر Description En: Thin dough covered with a mixture…" at bounding box center [307, 168] width 264 height 286
drag, startPoint x: 274, startPoint y: 100, endPoint x: 266, endPoint y: 117, distance: 19.0
click at [273, 101] on div "Name En: Cheese Mix" at bounding box center [231, 107] width 99 height 16
click at [265, 116] on div "Description En: Dough with a mixture of melted cheese, often mozzarella and che…" at bounding box center [231, 123] width 92 height 17
click at [268, 103] on div "Name En: Cheese Mix" at bounding box center [231, 107] width 92 height 10
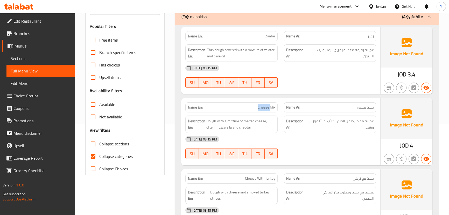
click at [268, 103] on div "Name En: Cheese Mix" at bounding box center [231, 107] width 92 height 10
copy span "Cheese Mix"
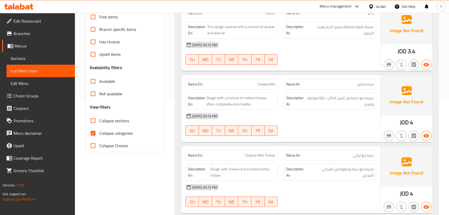
scroll to position [208, 0]
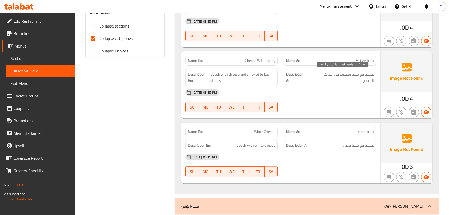
click at [342, 75] on span "عجينة مع جبنة وخطوط من التيركي المدخن،" at bounding box center [342, 77] width 64 height 13
copy span "خطوط من التيركي المدخن،"
copy span "خطوط من التيرك"
copy span "خطوط من التيركي المدخن،"
drag, startPoint x: 350, startPoint y: 73, endPoint x: 324, endPoint y: 80, distance: 26.6
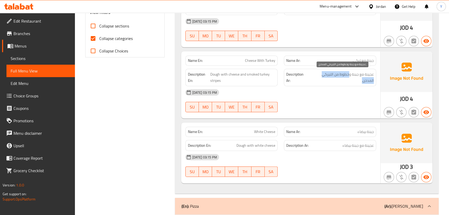
click at [324, 80] on span "عجينة مع جبنة وخطوط من التيركي المدخن،" at bounding box center [342, 77] width 64 height 13
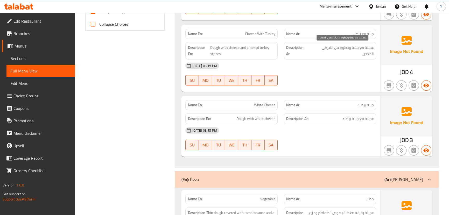
scroll to position [255, 0]
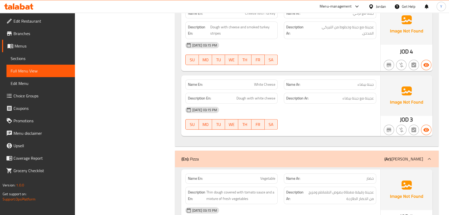
click at [267, 83] on span "White Cheese" at bounding box center [264, 84] width 21 height 5
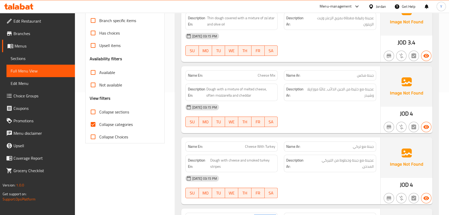
scroll to position [114, 0]
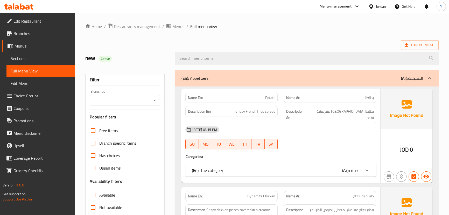
click at [214, 82] on div "(En): Appetizers (Ar): المقبلات" at bounding box center [307, 78] width 264 height 17
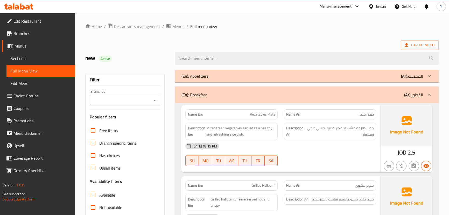
click at [301, 88] on div "(En): Breakfast (Ar): الفطور" at bounding box center [307, 94] width 264 height 17
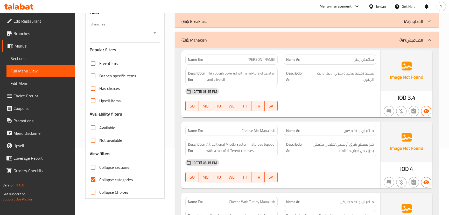
scroll to position [47, 0]
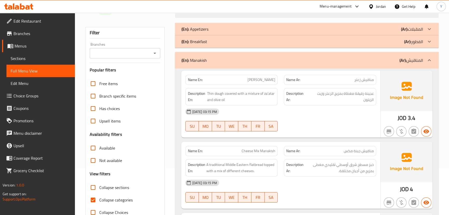
click at [370, 77] on span "مناقيش زعتر" at bounding box center [364, 79] width 19 height 5
copy span "مناقيش"
click at [370, 77] on span "مناقيش زعتر" at bounding box center [364, 79] width 19 height 5
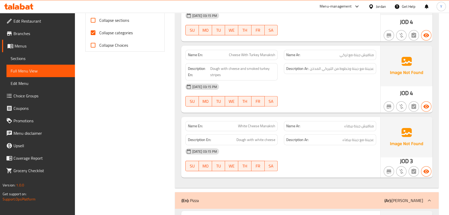
scroll to position [236, 0]
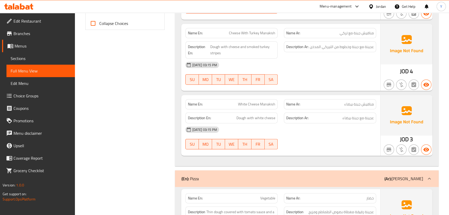
click at [270, 103] on span "White Cheese Manakish" at bounding box center [256, 103] width 37 height 5
copy span "Manakish"
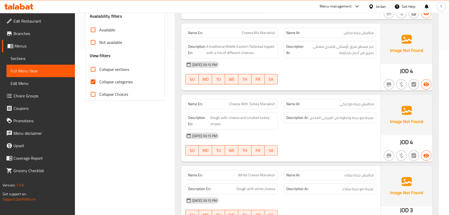
scroll to position [71, 0]
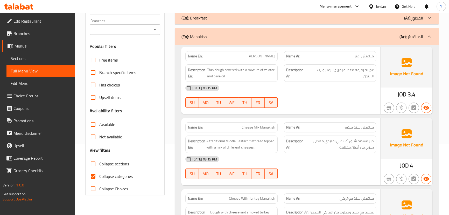
click at [338, 43] on div "(En): Manakish (Ar): المناقيش" at bounding box center [307, 36] width 264 height 17
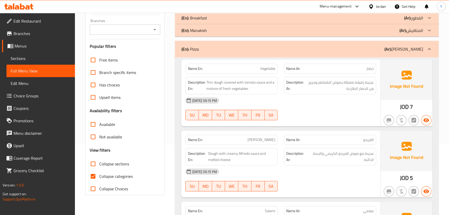
click at [267, 90] on span "Thin dough covered with tomato sauce and a mixture of fresh vegetables" at bounding box center [240, 85] width 69 height 13
click at [266, 66] on span "Vegetable" at bounding box center [267, 68] width 15 height 5
copy span "Vegetable"
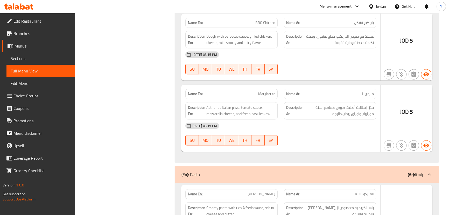
scroll to position [330, 0]
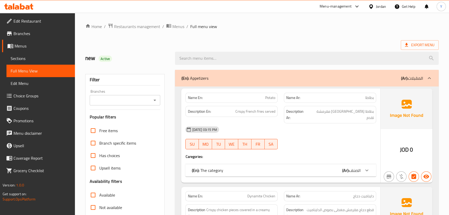
click at [347, 132] on div "[DATE] 03:15 PM SU MO TU WE TH FR SA" at bounding box center [280, 137] width 197 height 29
click at [322, 82] on div "(En): Appetizers (Ar): المقبلات" at bounding box center [307, 78] width 264 height 17
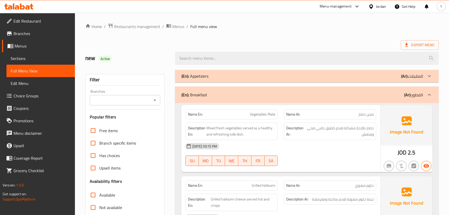
click at [341, 93] on div "(En): Breakfast (Ar): الفطور" at bounding box center [302, 95] width 242 height 6
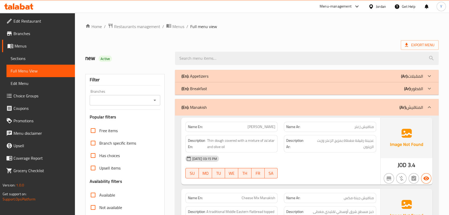
click at [341, 114] on div "(En): Manakish (Ar): المناقيش" at bounding box center [307, 107] width 264 height 17
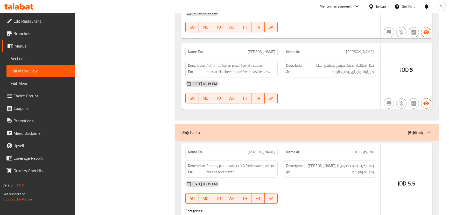
scroll to position [330, 0]
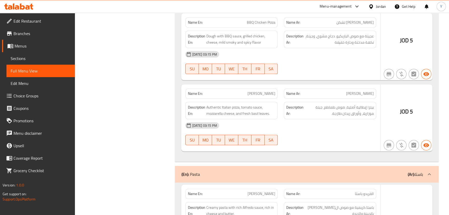
click at [372, 92] on span "[PERSON_NAME]" at bounding box center [360, 93] width 28 height 5
copy span "بيتزا"
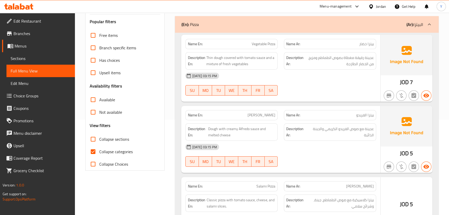
scroll to position [47, 0]
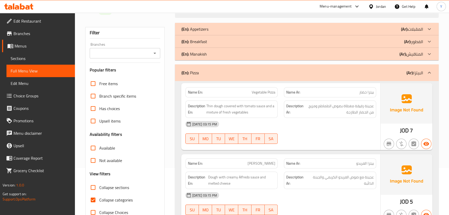
click at [269, 93] on span "Vegetable Pizza" at bounding box center [264, 91] width 24 height 5
copy span "Pizza"
click at [314, 137] on div "16-09-2025 03:15 PM SU MO TU WE TH FR SA" at bounding box center [280, 132] width 197 height 29
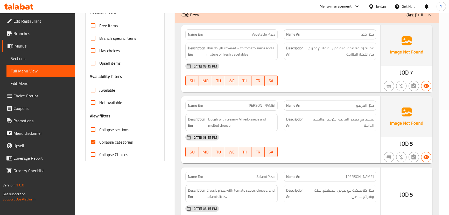
scroll to position [0, 0]
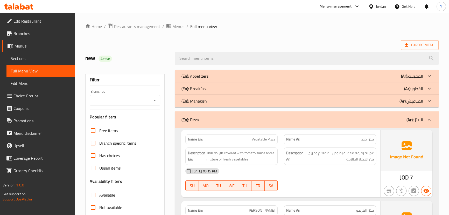
drag, startPoint x: 365, startPoint y: 93, endPoint x: 367, endPoint y: 68, distance: 25.2
click at [321, 125] on div "(En): Pizza (Ar): البيتزا" at bounding box center [307, 119] width 264 height 17
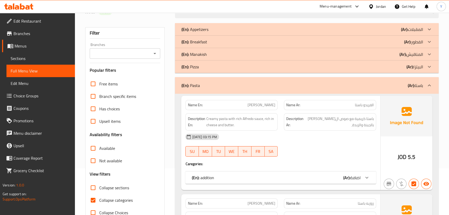
scroll to position [47, 0]
click at [356, 67] on div "(En): Pizza (Ar): البيتزا" at bounding box center [302, 66] width 242 height 6
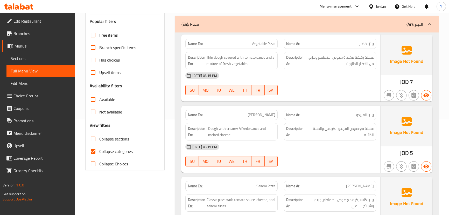
scroll to position [71, 0]
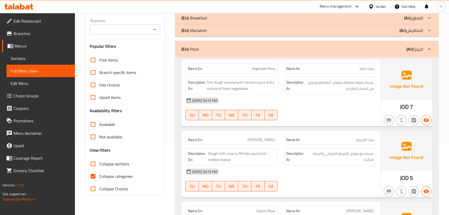
click at [370, 69] on span "بيتزا خضار" at bounding box center [366, 68] width 15 height 5
copy span "بيتزا"
click at [348, 104] on div "[DATE] 03:15 PM" at bounding box center [280, 100] width 197 height 12
click at [337, 47] on div "(En): Pizza (Ar): البيتزا" at bounding box center [302, 49] width 242 height 6
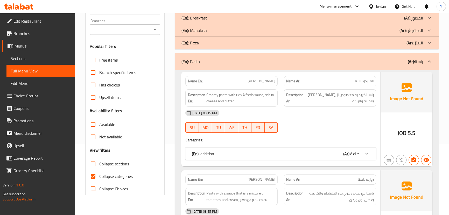
click at [346, 153] on b "(Ar):" at bounding box center [346, 154] width 7 height 8
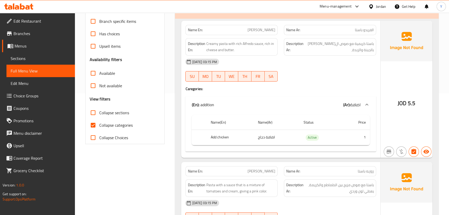
scroll to position [141, 0]
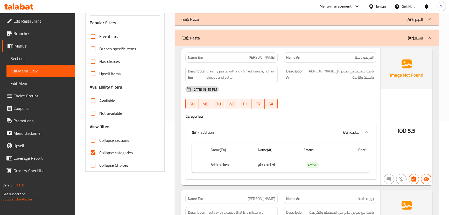
click at [322, 96] on div "16-09-2025 03:15 PM SU MO TU WE TH FR SA" at bounding box center [280, 97] width 197 height 29
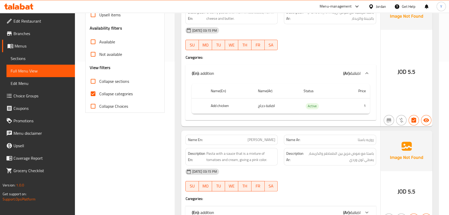
scroll to position [195, 0]
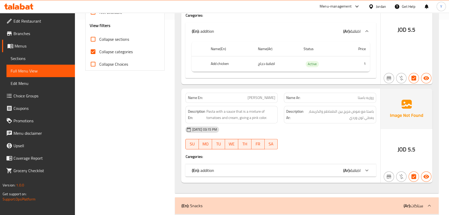
click at [369, 97] on span "روزيه باستا" at bounding box center [366, 97] width 16 height 5
click at [262, 96] on span "Rosie Pasta" at bounding box center [262, 97] width 28 height 5
copy span "Rosie Pasta"
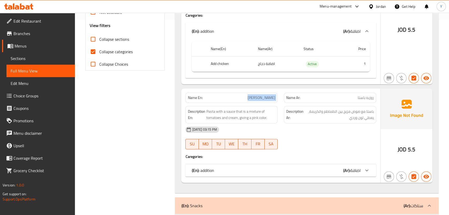
click at [262, 96] on span "Rosie Pasta" at bounding box center [262, 97] width 28 height 5
click at [389, 44] on div "JOD 5.5" at bounding box center [407, 15] width 52 height 137
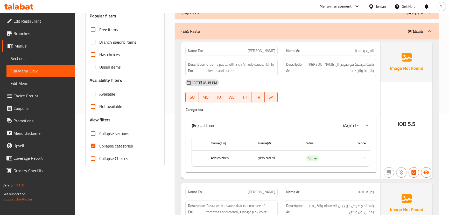
scroll to position [219, 0]
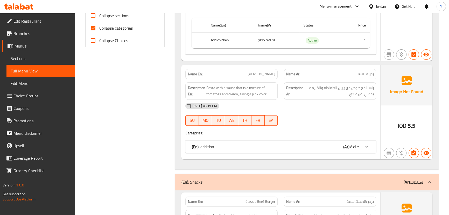
click at [335, 149] on div "(En): addition (Ar): اضافة" at bounding box center [276, 146] width 169 height 6
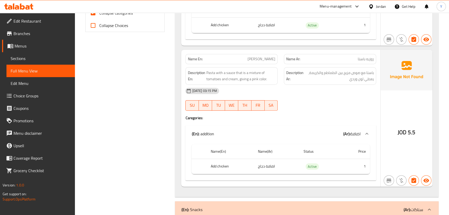
scroll to position [242, 0]
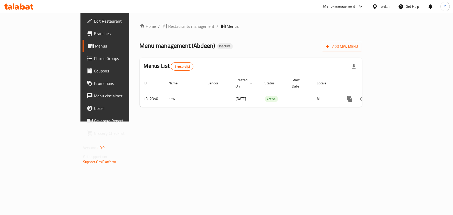
click at [94, 60] on span "Choice Groups" at bounding box center [123, 58] width 58 height 6
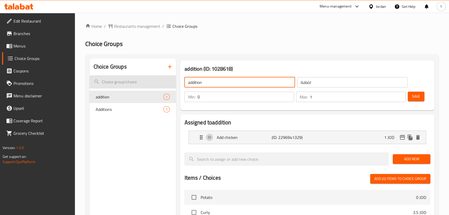
drag, startPoint x: 225, startPoint y: 83, endPoint x: 132, endPoint y: 83, distance: 93.4
click at [133, 83] on div "Choice Groups addition 1 Additions 1 addition (ID: 1028618) addition ​ اضافة ​ …" at bounding box center [262, 208] width 347 height 301
paste input "Add On's: الإضافات:"
drag, startPoint x: 209, startPoint y: 83, endPoint x: 318, endPoint y: 87, distance: 109.0
click at [318, 87] on div "Add On's: الإضافات: ​ اضافة ​" at bounding box center [295, 82] width 229 height 17
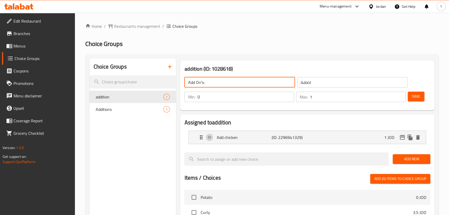
type input "Add On's:"
click at [346, 83] on input "اضافة" at bounding box center [352, 82] width 110 height 10
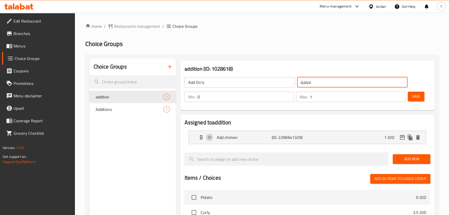
paste input "لإضافات:"
type input "الإضافات:"
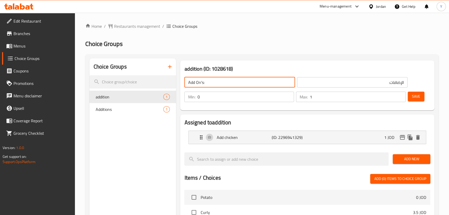
click at [259, 83] on input "Add On's:" at bounding box center [239, 82] width 110 height 10
type input "Add On's:"
click at [334, 41] on h2 "Choice Groups" at bounding box center [262, 44] width 354 height 8
click at [331, 136] on div "Add chicken (ID: 2296941329) 1 JOD" at bounding box center [308, 137] width 221 height 13
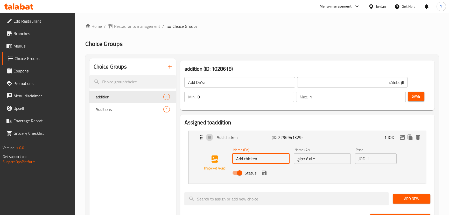
click at [244, 159] on input "Add chicken" at bounding box center [260, 158] width 57 height 10
click at [267, 174] on icon "save" at bounding box center [264, 173] width 6 height 6
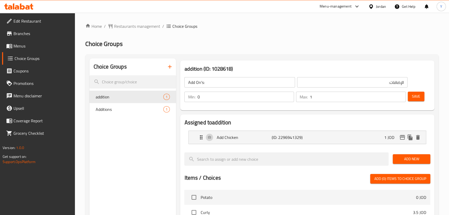
type input "Add Chicken"
click at [418, 97] on span "Save" at bounding box center [416, 96] width 8 height 6
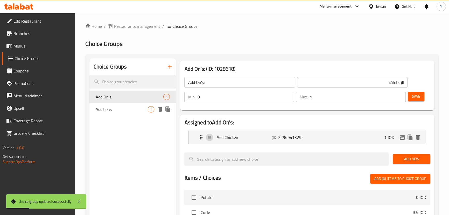
click at [121, 111] on span "Additions" at bounding box center [122, 109] width 52 height 6
type input "Additions"
type input "اضافات"
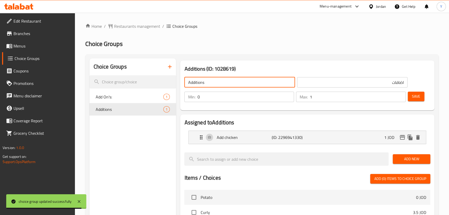
drag, startPoint x: 249, startPoint y: 86, endPoint x: 96, endPoint y: 72, distance: 153.4
click at [115, 72] on div "Choice Groups Add On's: 1 Additions 1 Additions (ID: 1028619) Additions ​ اضافا…" at bounding box center [262, 208] width 347 height 301
paste input "الإضافات:"
type input "الإضافات:"
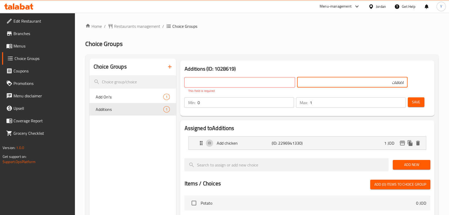
click at [329, 79] on input "اضافات" at bounding box center [352, 82] width 110 height 10
paste input "لإضافات:"
type input "الإضافات:"
click at [233, 85] on input "text" at bounding box center [239, 82] width 110 height 10
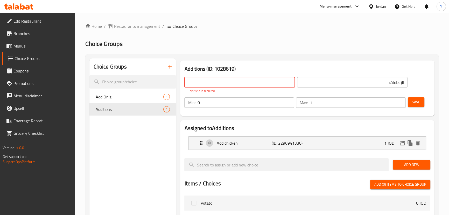
paste input "Add On's:"
type input "Add On's:"
click at [275, 47] on h2 "Choice Groups" at bounding box center [262, 44] width 354 height 8
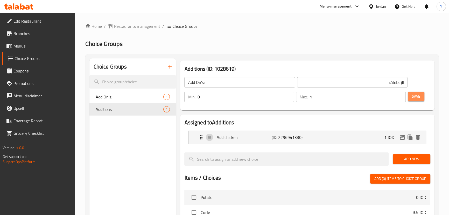
click at [416, 99] on span "Save" at bounding box center [416, 96] width 8 height 6
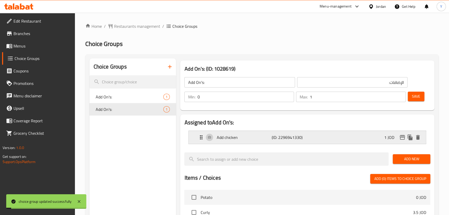
click at [227, 137] on p "Add chicken" at bounding box center [244, 137] width 55 height 6
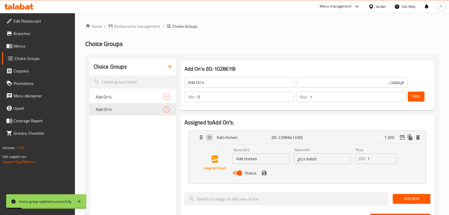
click at [246, 158] on input "Add chicken" at bounding box center [260, 158] width 57 height 10
click at [265, 174] on icon "save" at bounding box center [264, 172] width 5 height 5
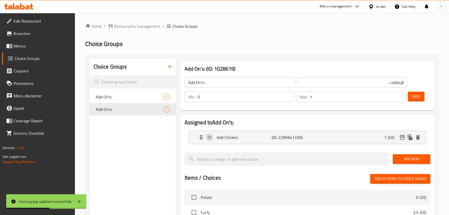
type input "Add Chicken"
click at [416, 97] on span "Save" at bounding box center [416, 96] width 8 height 6
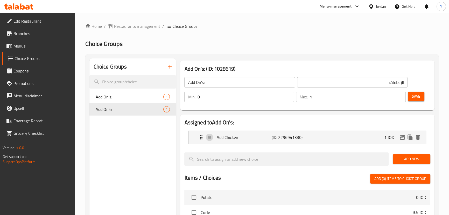
click at [33, 21] on span "Edit Restaurant" at bounding box center [41, 21] width 57 height 6
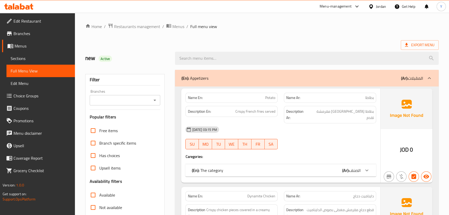
click at [265, 72] on div "(En): Appetizers (Ar): المقبلات" at bounding box center [307, 78] width 264 height 17
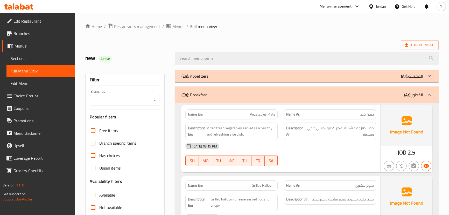
click at [226, 93] on div "(En): Breakfast (Ar): الفطور" at bounding box center [302, 95] width 242 height 6
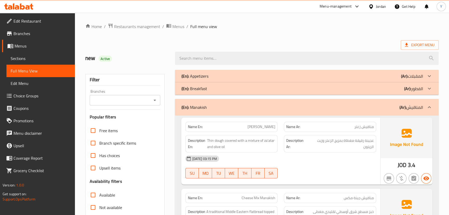
click at [260, 107] on div "(En): Manakish (Ar): المناقيش" at bounding box center [302, 107] width 242 height 6
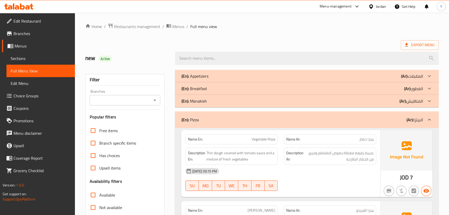
click at [338, 115] on div "(En): Pizza (Ar): البيتزا" at bounding box center [307, 119] width 264 height 17
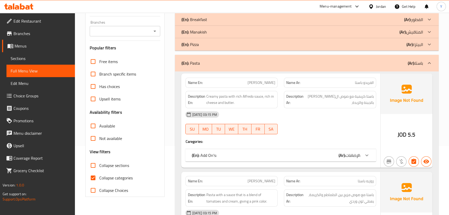
scroll to position [47, 0]
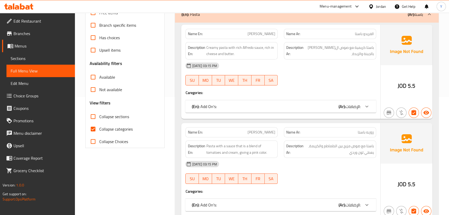
click at [350, 106] on span "الإضافات:" at bounding box center [353, 106] width 15 height 8
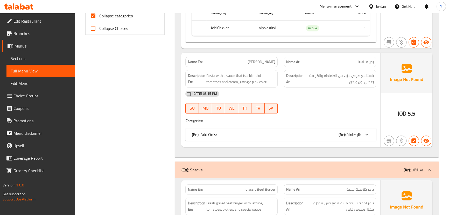
scroll to position [283, 0]
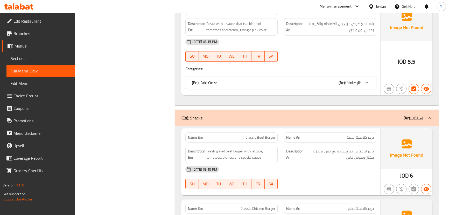
click at [254, 72] on div "Name En: Rosie Pasta Name Ar: روزيه باستا Description En: Pasta with a sauce th…" at bounding box center [280, 48] width 199 height 94
click at [270, 83] on div "(En): Add On's: (Ar): الإضافات:" at bounding box center [276, 82] width 169 height 6
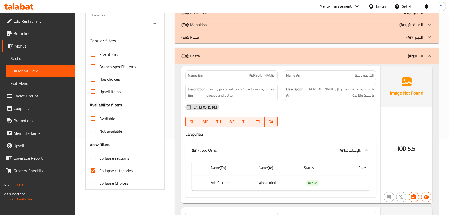
scroll to position [47, 0]
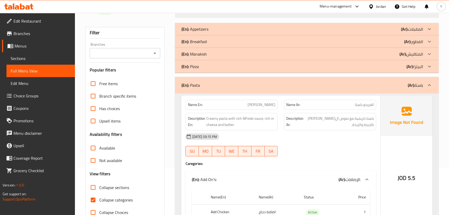
click at [264, 104] on span "[PERSON_NAME]" at bounding box center [262, 104] width 28 height 5
copy span "[PERSON_NAME]"
click at [264, 104] on span "[PERSON_NAME]" at bounding box center [262, 104] width 28 height 5
copy span "[PERSON_NAME]"
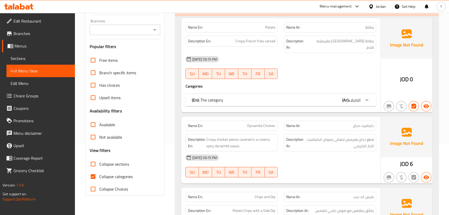
scroll to position [71, 0]
click at [111, 161] on span "Collapse sections" at bounding box center [114, 164] width 30 height 6
click at [99, 161] on input "Collapse sections" at bounding box center [93, 163] width 12 height 12
checkbox input "true"
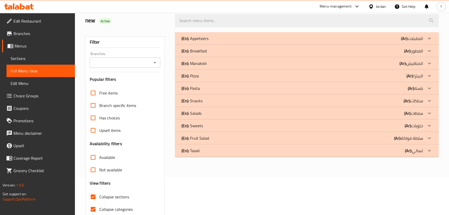
scroll to position [37, 0]
click at [223, 86] on div "(En): Pasta (Ar): باستا" at bounding box center [302, 88] width 242 height 6
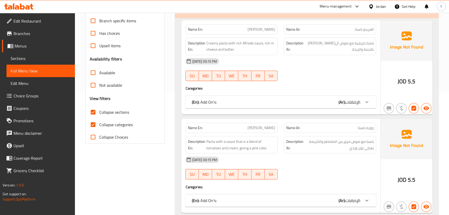
scroll to position [85, 0]
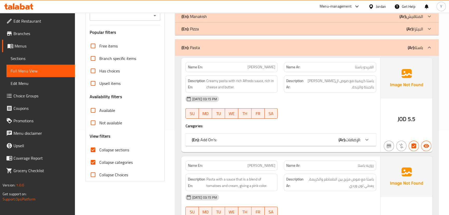
click at [327, 97] on div "[DATE] 03:15 PM" at bounding box center [280, 99] width 197 height 12
click at [297, 45] on div "(En): Pasta (Ar): باستا" at bounding box center [302, 47] width 242 height 6
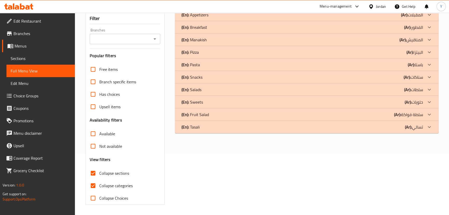
scroll to position [61, 0]
click at [405, 75] on b "(Ar):" at bounding box center [407, 77] width 7 height 8
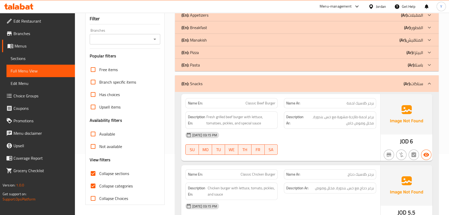
click at [254, 102] on span "Classic Beef Burger" at bounding box center [261, 102] width 30 height 5
copy span "Classic Beef Burger"
click at [359, 102] on span "برجر كلاسيك لحمة" at bounding box center [360, 102] width 27 height 5
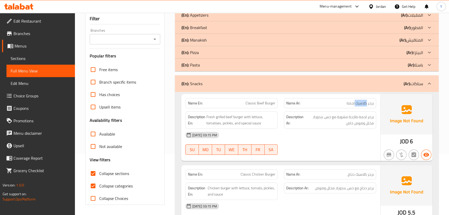
click at [359, 102] on span "برجر كلاسيك لحمة" at bounding box center [360, 102] width 27 height 5
copy span "برجر كلاسيك لحمة"
click at [359, 102] on span "برجر كلاسيك لحمة" at bounding box center [360, 102] width 27 height 5
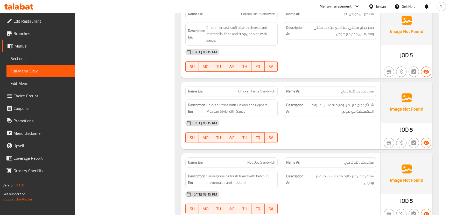
scroll to position [373, 0]
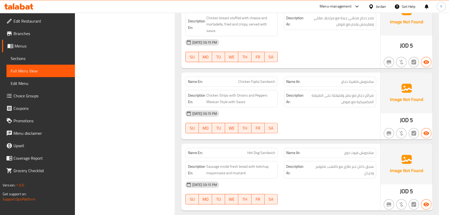
click at [255, 79] on span "Chicken Fajita Sandwich" at bounding box center [256, 81] width 37 height 5
copy span "Chicken Fajita Sandwich"
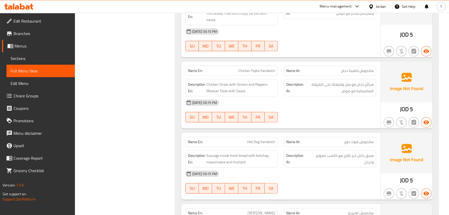
scroll to position [392, 0]
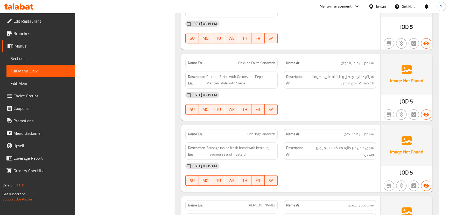
click at [254, 139] on div "Description En: Sausage inside fresh bread with ketchup, mayonnaise and mustard" at bounding box center [231, 151] width 99 height 24
copy span "Sausage inside fresh bread with ketchup, mayonnaise and mustard"
click at [262, 132] on span "Hot Dog Sandwich" at bounding box center [261, 133] width 28 height 5
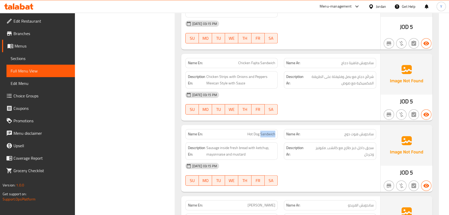
click at [262, 132] on span "Hot Dog Sandwich" at bounding box center [261, 133] width 28 height 5
copy span "Hot Dog Sandwich"
click at [263, 132] on span "Hot Dog Sandwich" at bounding box center [261, 133] width 28 height 5
click at [255, 131] on span "Hot Dog Sandwich" at bounding box center [261, 133] width 28 height 5
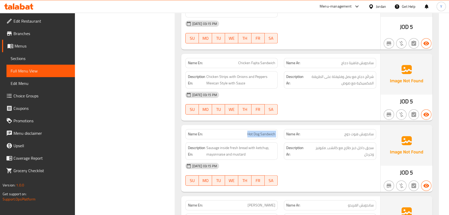
click at [255, 131] on span "Hot Dog Sandwich" at bounding box center [261, 133] width 28 height 5
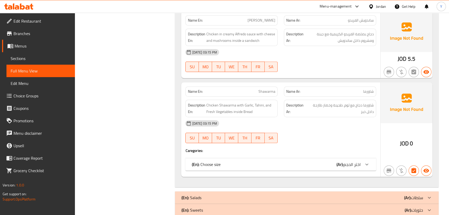
scroll to position [586, 0]
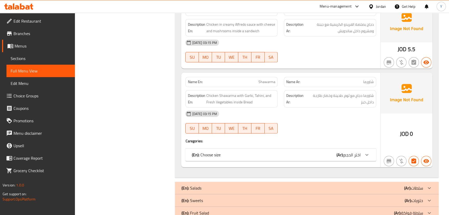
click at [301, 153] on div "(En): Choose size (Ar): اختر الحجم" at bounding box center [276, 154] width 169 height 6
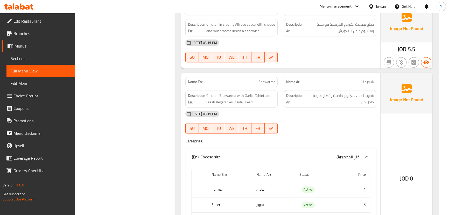
scroll to position [633, 0]
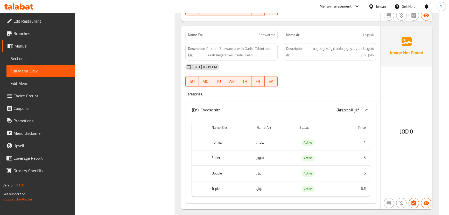
drag, startPoint x: 331, startPoint y: 157, endPoint x: 325, endPoint y: 160, distance: 6.9
click at [331, 157] on td "Active" at bounding box center [317, 157] width 45 height 15
click at [216, 143] on th "normal" at bounding box center [229, 142] width 45 height 15
drag, startPoint x: 218, startPoint y: 173, endPoint x: 259, endPoint y: 182, distance: 41.9
click at [219, 174] on th "Double" at bounding box center [229, 172] width 45 height 15
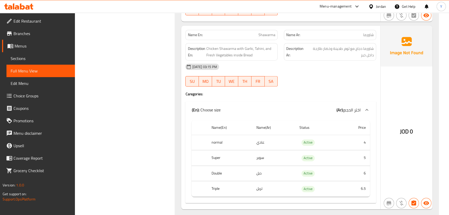
scroll to position [609, 0]
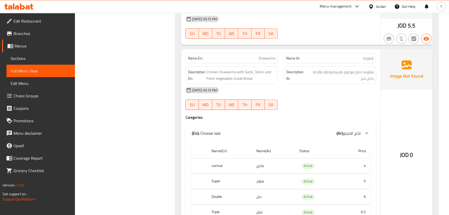
click at [355, 90] on div "[DATE] 03:15 PM" at bounding box center [280, 90] width 197 height 12
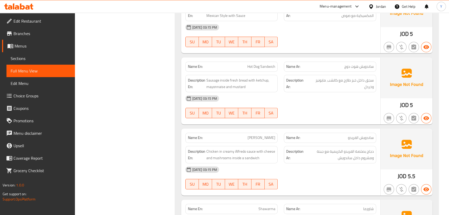
scroll to position [397, 0]
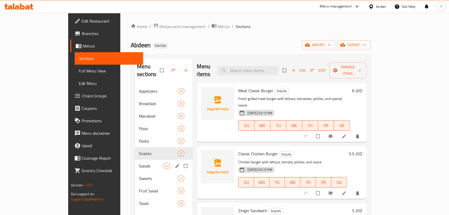
click at [135, 162] on div "Salads 4" at bounding box center [164, 166] width 58 height 12
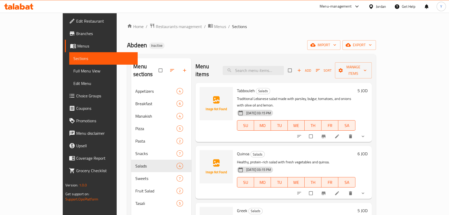
scroll to position [25, 0]
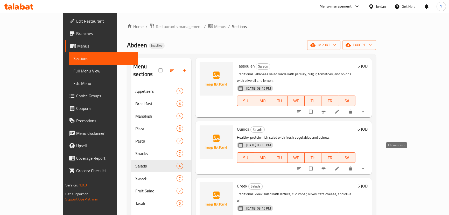
click at [341, 166] on link at bounding box center [338, 168] width 6 height 5
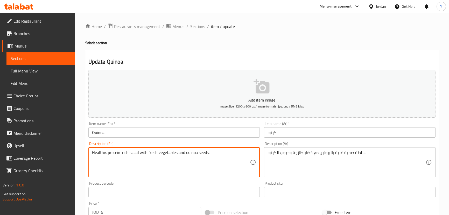
type textarea "Healthy, protein-rich salad with fresh vegetables and quinoa seeds."
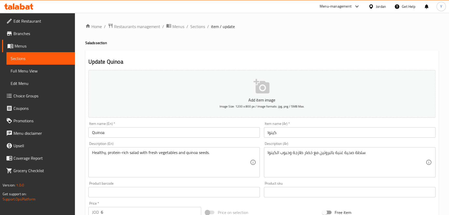
click at [331, 44] on h4 "Salads section" at bounding box center [262, 42] width 354 height 5
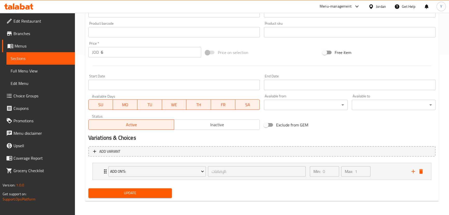
click at [150, 193] on span "Update" at bounding box center [130, 193] width 75 height 6
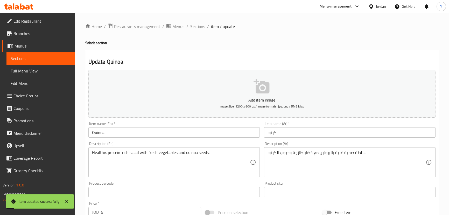
click at [139, 136] on input "Quinoa" at bounding box center [174, 132] width 172 height 10
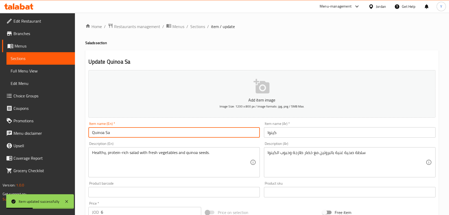
type input "Quinoa Salad"
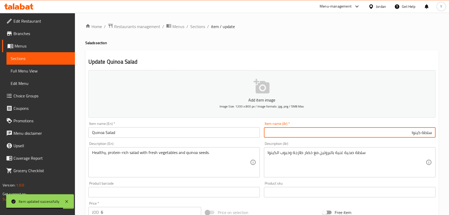
type input "سلطة كينوا"
click at [295, 48] on div "Home / Restaurants management / Menus / Sections / item / update Salads section…" at bounding box center [262, 194] width 354 height 342
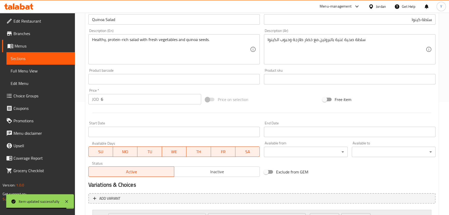
scroll to position [160, 0]
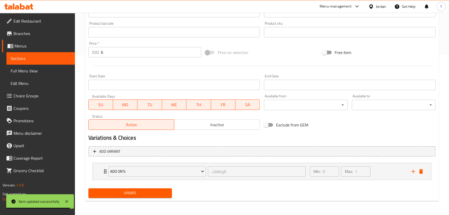
click at [160, 195] on span "Update" at bounding box center [130, 193] width 75 height 6
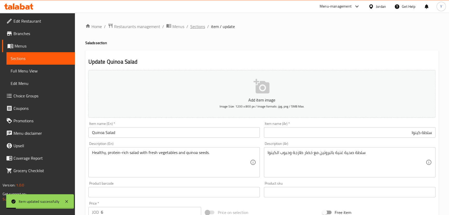
click at [202, 23] on span "Sections" at bounding box center [197, 26] width 15 height 6
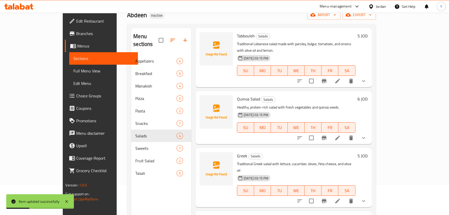
scroll to position [71, 0]
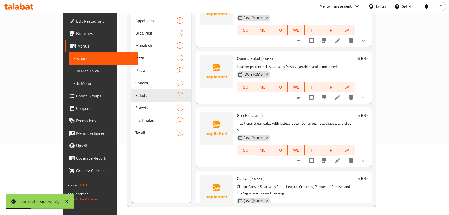
click at [341, 157] on icon at bounding box center [338, 160] width 6 height 6
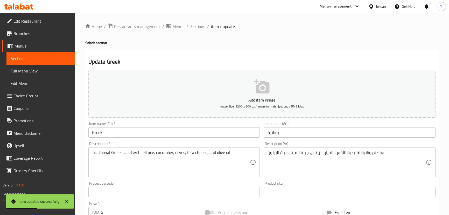
click at [173, 135] on input "Greek" at bounding box center [174, 132] width 172 height 10
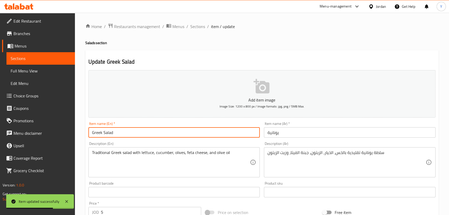
type input "Greek Salad"
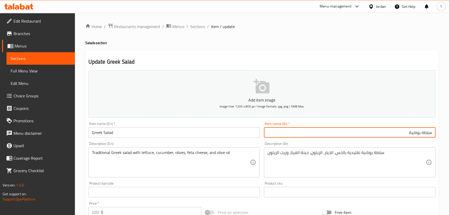
type input "سلطة يونانية"
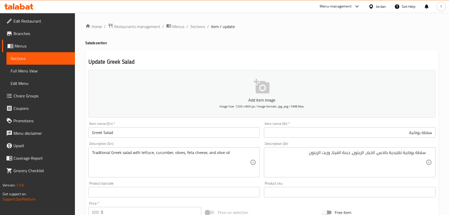
click at [360, 61] on h2 "Update Greek Salad" at bounding box center [261, 62] width 347 height 8
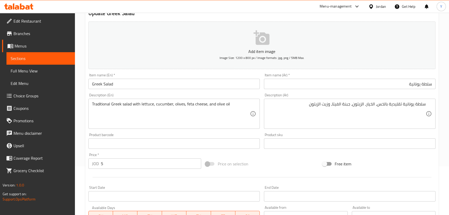
scroll to position [160, 0]
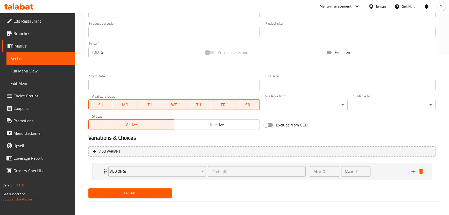
click at [166, 194] on span "Update" at bounding box center [130, 193] width 75 height 6
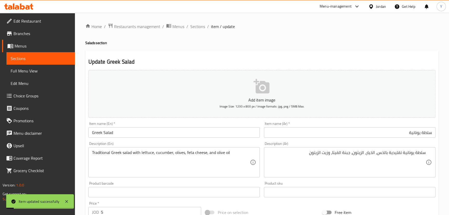
click at [200, 31] on div "Home / Restaurants management / Menus / Sections / item / update Salads section…" at bounding box center [262, 194] width 354 height 342
click at [200, 29] on span "Sections" at bounding box center [197, 26] width 15 height 6
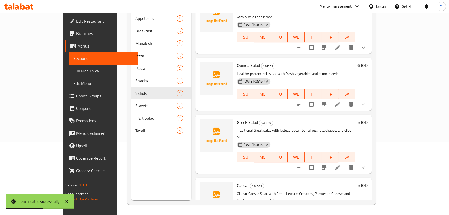
scroll to position [25, 0]
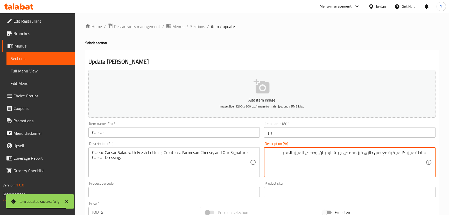
click at [155, 136] on input "Caesar" at bounding box center [174, 132] width 172 height 10
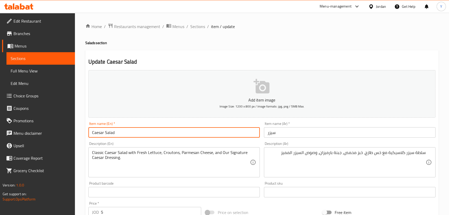
type input "Caesar Salad"
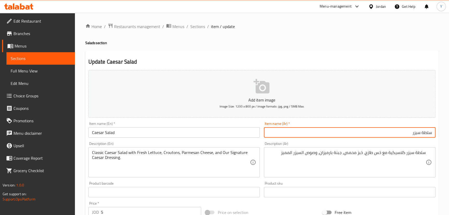
type input "سلطة سيزر"
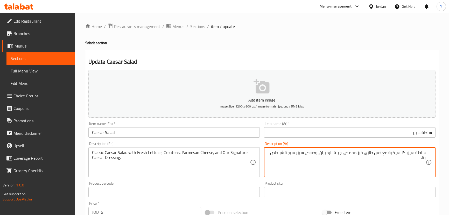
type textarea "سلطة سيزر كلاسيكية مع خس طازج، خبز محمص، جبنة بارميزان، وصوص سيزر سيجنتشر خاص ب…"
click at [344, 58] on div "Update Caesar Salad Add item image Image Size: 1200 x 800 px / Image formats: j…" at bounding box center [262, 205] width 354 height 310
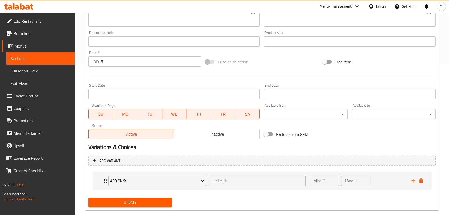
scroll to position [160, 0]
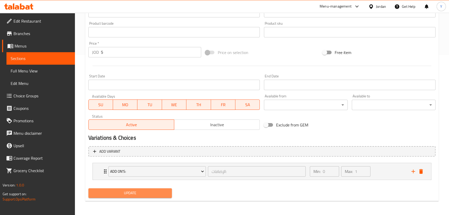
click at [153, 192] on span "Update" at bounding box center [130, 193] width 75 height 6
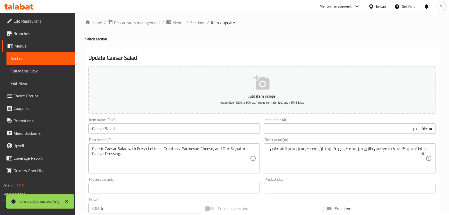
scroll to position [0, 0]
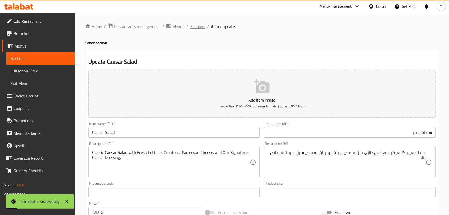
click at [197, 26] on span "Sections" at bounding box center [197, 26] width 15 height 6
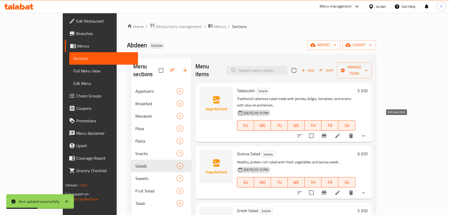
click at [340, 133] on icon at bounding box center [337, 135] width 5 height 5
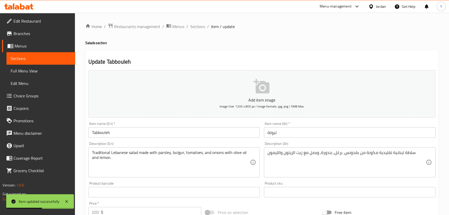
click at [171, 134] on input "Tabbouleh" at bounding box center [174, 132] width 172 height 10
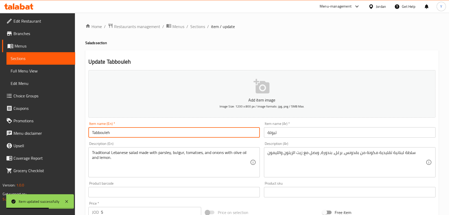
click at [90, 44] on h4 "Salads section" at bounding box center [262, 42] width 354 height 5
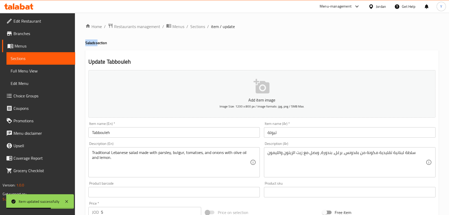
drag, startPoint x: 90, startPoint y: 44, endPoint x: 93, endPoint y: 49, distance: 6.0
click at [90, 44] on h4 "Salads section" at bounding box center [262, 42] width 354 height 5
copy h4 "Salads"
click at [127, 136] on input "Tabbouleh" at bounding box center [174, 132] width 172 height 10
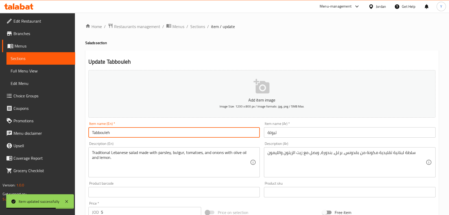
paste input "Salads"
type input "Tabbouleh Salad"
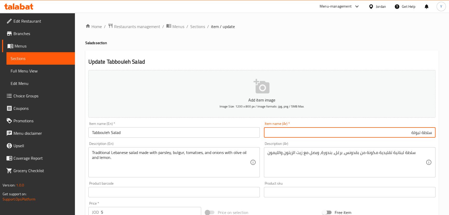
type input "سلطة تبولة"
click at [323, 37] on div "Home / Restaurants management / Menus / Sections / item / update Salads section…" at bounding box center [262, 194] width 354 height 342
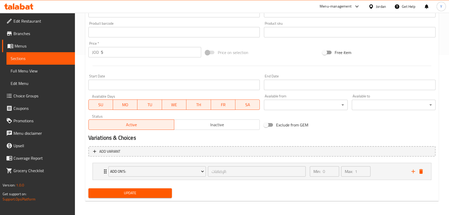
click at [151, 192] on span "Update" at bounding box center [130, 193] width 75 height 6
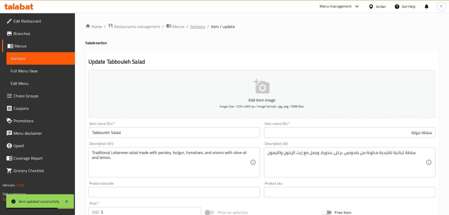
click at [203, 25] on span "Sections" at bounding box center [197, 26] width 15 height 6
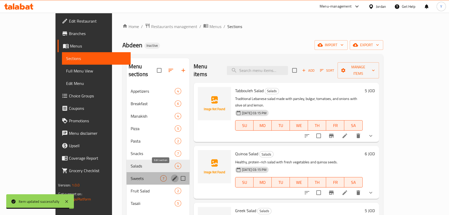
click at [172, 175] on icon "edit" at bounding box center [175, 178] width 6 height 6
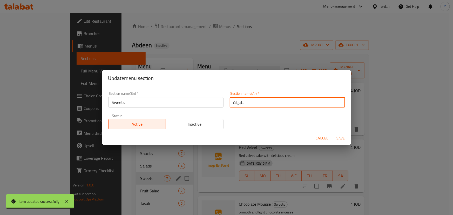
click at [258, 106] on input "حلويات" at bounding box center [287, 102] width 115 height 10
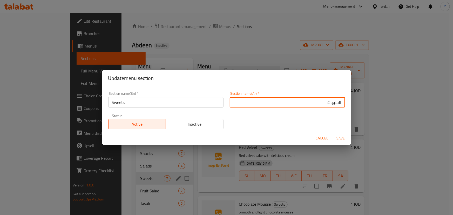
type input "الحلويات"
click at [332, 133] on button "Save" at bounding box center [340, 138] width 17 height 10
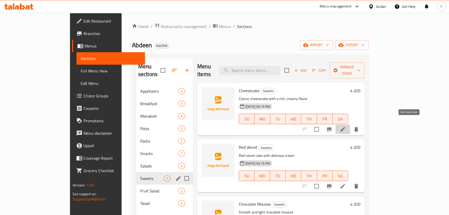
click at [346, 126] on icon at bounding box center [343, 129] width 6 height 6
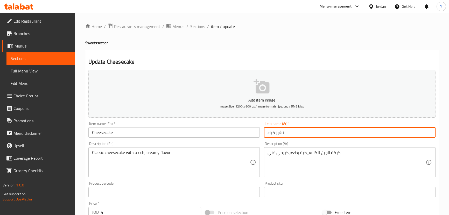
drag, startPoint x: 303, startPoint y: 134, endPoint x: 305, endPoint y: 136, distance: 2.8
click at [303, 134] on input "تشيز كيك" at bounding box center [350, 132] width 172 height 10
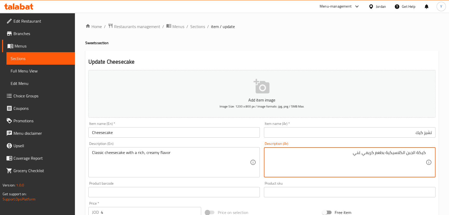
click at [412, 151] on textarea "كيكة الجبن الكلاسيكية بطعم كريمي غني" at bounding box center [347, 162] width 158 height 25
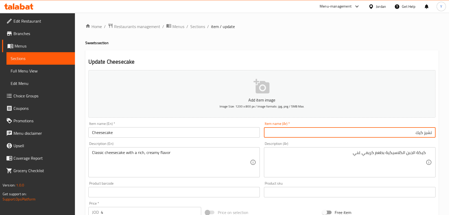
drag, startPoint x: 410, startPoint y: 129, endPoint x: 452, endPoint y: 129, distance: 42.5
click at [445, 129] on div "Home / Restaurants management / Menus / Sections / item / update Sweets section…" at bounding box center [262, 190] width 374 height 354
click at [204, 26] on span "Sections" at bounding box center [197, 26] width 15 height 6
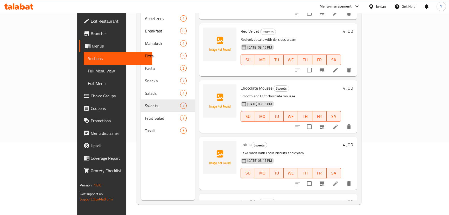
scroll to position [71, 0]
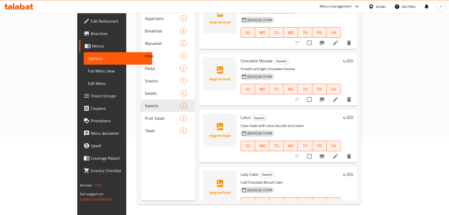
click at [338, 154] on icon at bounding box center [335, 156] width 5 height 5
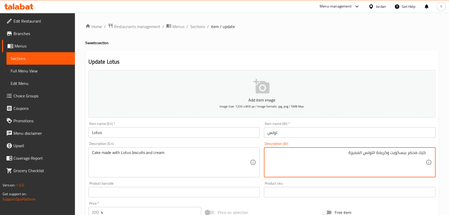
click at [321, 131] on input "لوتس" at bounding box center [350, 132] width 172 height 10
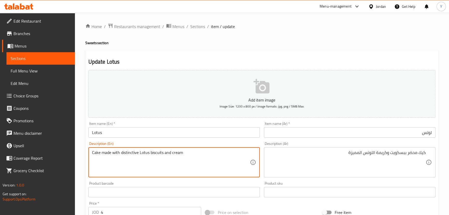
type textarea "Cake made with distinctive Lotus biscuits and cream"
click at [350, 34] on div "Home / Restaurants management / Menus / Sections / item / update Sweets section…" at bounding box center [262, 189] width 354 height 333
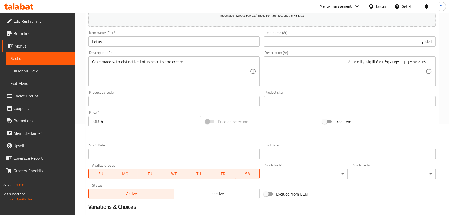
scroll to position [151, 0]
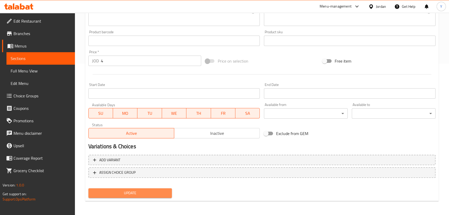
click at [155, 194] on span "Update" at bounding box center [130, 193] width 75 height 6
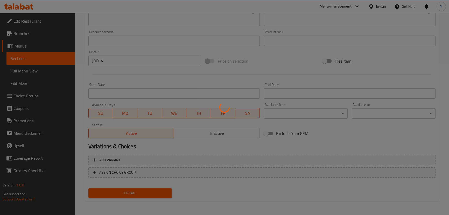
scroll to position [0, 0]
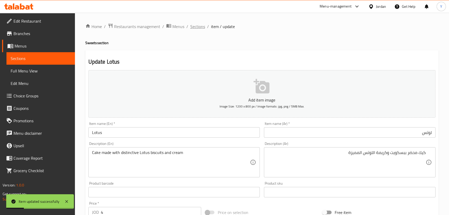
click at [201, 24] on span "Sections" at bounding box center [197, 26] width 15 height 6
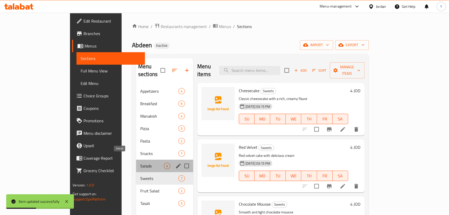
click at [140, 163] on span "Salads" at bounding box center [152, 166] width 24 height 6
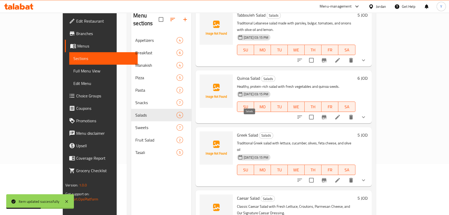
scroll to position [73, 0]
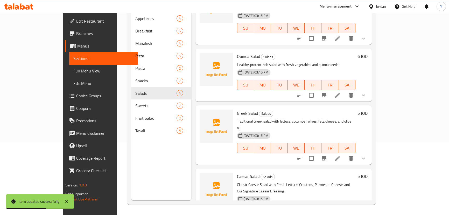
click at [324, 181] on p "Classic Caesar Salad with Fresh Lettuce, Croutons, Parmesan Cheese, and Our Sig…" at bounding box center [296, 187] width 118 height 13
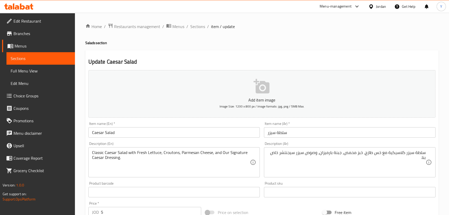
click at [290, 152] on textarea "سلطة سيزر كلاسيكية مع خس طازج، خبز محمص، جبنة بارميزان، وصوص سيزر سيجنتشر خاص ب…" at bounding box center [347, 162] width 158 height 25
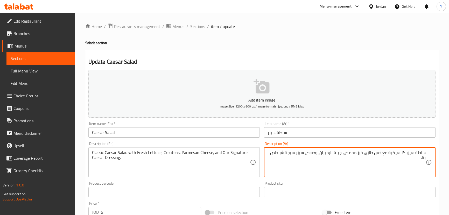
drag, startPoint x: 290, startPoint y: 152, endPoint x: 275, endPoint y: 161, distance: 17.9
type textarea "سلطة سيزر كلاسيكية مع خس طازج، خبز محمص، جبنة بارميزان، وصوص سيزر مميز."
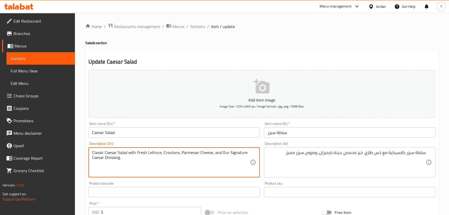
click at [232, 153] on textarea "Classic Caesar Salad with Fresh Lettuce, Croutons, Parmesan Cheese, and Our Sig…" at bounding box center [171, 162] width 158 height 25
type textarea "Classic Caesar Salad with Fresh Lettuce, Croutons, Parmesan Cheese, and distinc…"
click at [327, 50] on div "Update Caesar Salad Add item image Image Size: 1200 x 800 px / Image formats: j…" at bounding box center [262, 205] width 354 height 310
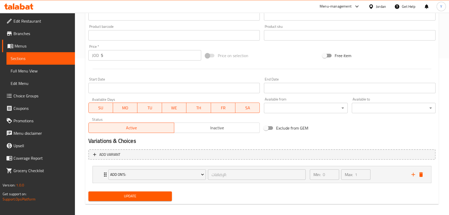
scroll to position [160, 0]
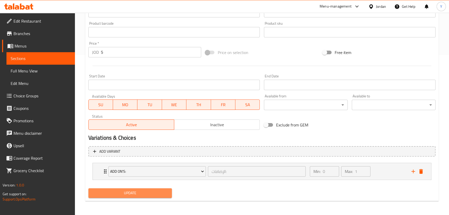
click at [106, 188] on button "Update" at bounding box center [130, 193] width 84 height 10
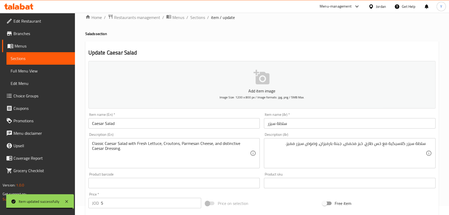
scroll to position [0, 0]
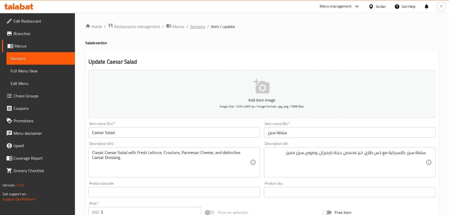
drag, startPoint x: 192, startPoint y: 26, endPoint x: 232, endPoint y: 4, distance: 46.3
click at [192, 26] on span "Sections" at bounding box center [197, 26] width 15 height 6
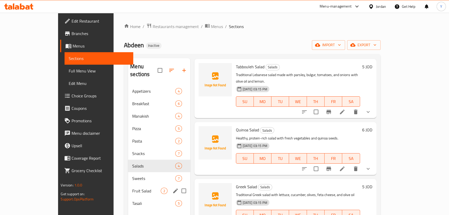
scroll to position [25, 0]
click at [128, 172] on div "Sweets 7" at bounding box center [159, 178] width 62 height 12
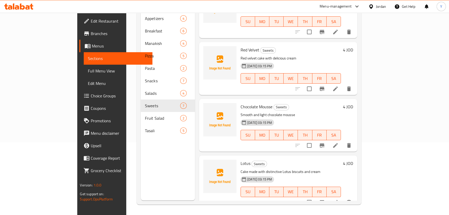
scroll to position [195, 0]
click at [339, 199] on icon at bounding box center [335, 202] width 6 height 6
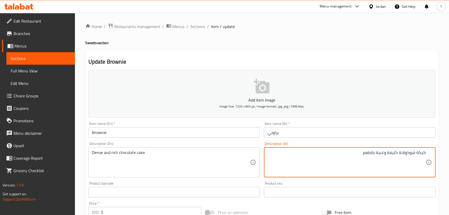
click at [372, 152] on textarea "كيكة شوكولاتة كثيفة وغنية بالطعم" at bounding box center [347, 162] width 158 height 25
type textarea "كيكة شوكولاتة كثيفة وغنية"
click at [384, 44] on h4 "Sweets section" at bounding box center [262, 42] width 354 height 5
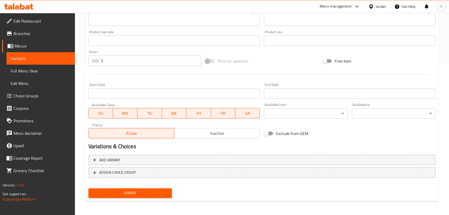
click at [167, 196] on button "Update" at bounding box center [130, 193] width 84 height 10
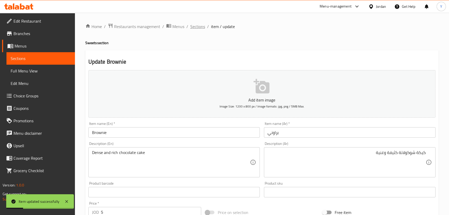
click at [199, 23] on span "Sections" at bounding box center [197, 26] width 15 height 6
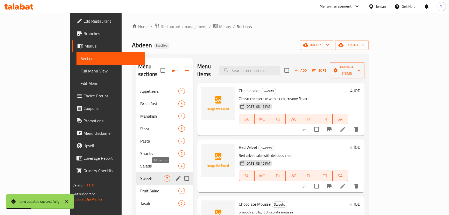
click at [175, 175] on icon "edit" at bounding box center [178, 178] width 6 height 6
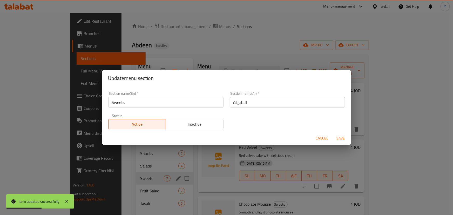
drag, startPoint x: 323, startPoint y: 139, endPoint x: 319, endPoint y: 107, distance: 32.4
click at [323, 139] on span "Cancel" at bounding box center [322, 138] width 12 height 6
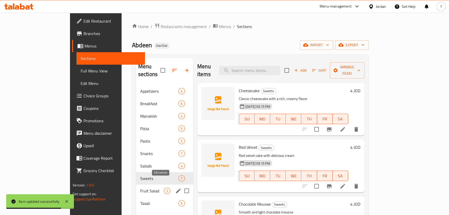
click at [176, 188] on icon "edit" at bounding box center [178, 190] width 5 height 5
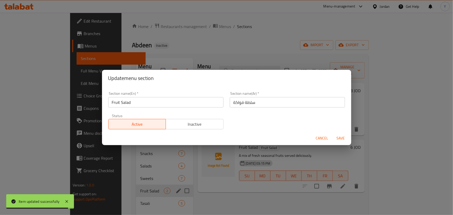
click at [292, 111] on div "Section name(En)   * Fruit Salad Section name(En) * Section name(Ar)   * سلطة ف…" at bounding box center [226, 110] width 243 height 44
click at [298, 106] on input "سلطة فواكة" at bounding box center [287, 102] width 115 height 10
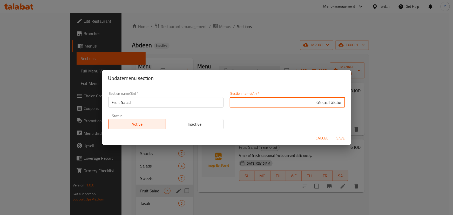
type input "سلطة الفواكة"
click at [332, 133] on button "Save" at bounding box center [340, 138] width 17 height 10
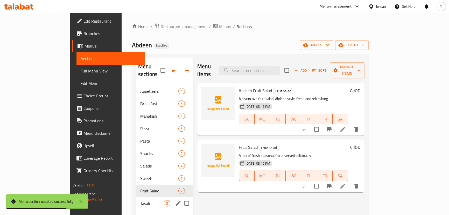
click at [140, 200] on span "Tasali" at bounding box center [152, 203] width 24 height 6
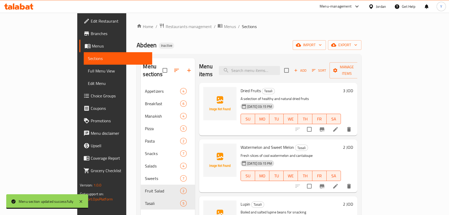
click at [239, 85] on div "Dried Fruits Tasali A selection of healthy and natural dried fruits [DATE] 03:1…" at bounding box center [291, 109] width 105 height 48
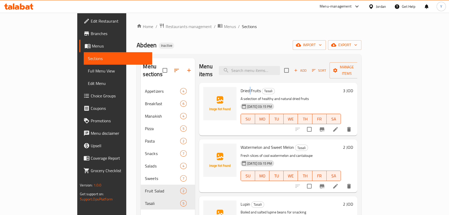
click at [239, 85] on div "Dried Fruits Tasali A selection of healthy and natural dried fruits [DATE] 03:1…" at bounding box center [291, 109] width 105 height 48
copy h6 "Dried Fruits"
click at [355, 123] on button "delete" at bounding box center [349, 129] width 12 height 12
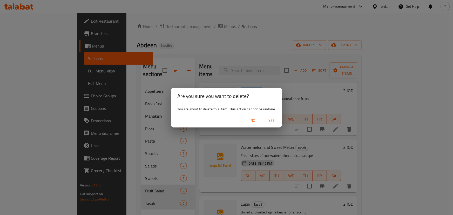
click at [271, 121] on span "Yes" at bounding box center [271, 120] width 12 height 6
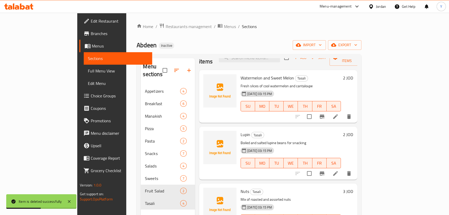
scroll to position [25, 0]
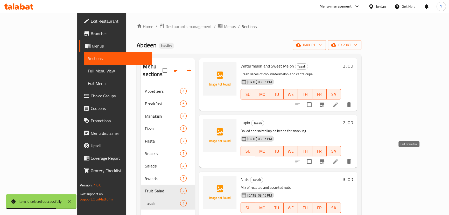
click at [339, 158] on icon at bounding box center [335, 161] width 6 height 6
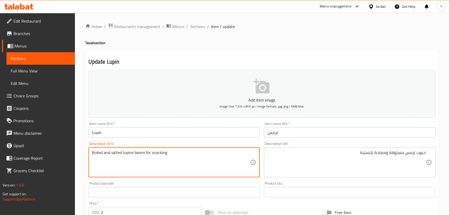
click at [129, 153] on textarea "Boiled and salted lupine beans for snacking" at bounding box center [171, 162] width 158 height 25
click at [141, 153] on textarea "Boiled and salted lupine beans for snacking" at bounding box center [171, 162] width 158 height 25
type textarea "Boiled and salted lupine seeds for snacking"
click at [362, 148] on div "حبوب ترمس مسلوقة ومملحة للتسلية Description (Ar)" at bounding box center [350, 162] width 172 height 30
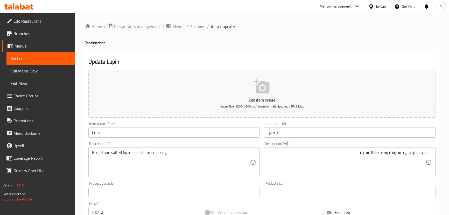
click at [362, 148] on div "حبوب ترمس مسلوقة ومملحة للتسلية Description (Ar)" at bounding box center [350, 162] width 172 height 30
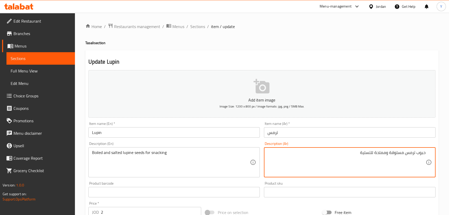
click at [364, 150] on textarea "حبوب ترمس مسلوقة ومملحة للتسلية" at bounding box center [347, 162] width 158 height 25
click at [353, 51] on div "Update Lupin Add item image Image Size: 1200 x 800 px / Image formats: jpg, png…" at bounding box center [262, 201] width 354 height 302
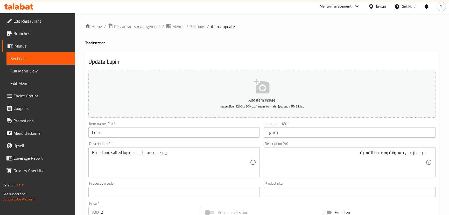
click at [342, 54] on div "Update Lupin Add item image Image Size: 1200 x 800 px / Image formats: jpg, png…" at bounding box center [262, 201] width 354 height 302
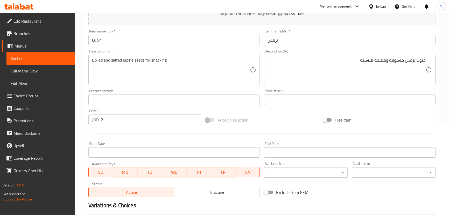
scroll to position [151, 0]
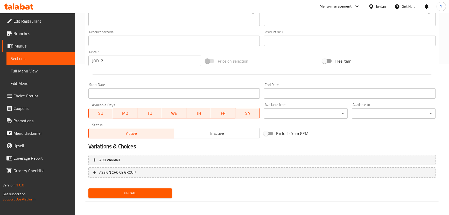
click at [153, 195] on span "Update" at bounding box center [130, 193] width 75 height 6
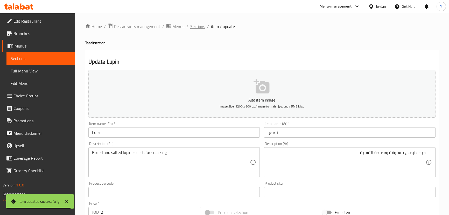
click at [200, 28] on span "Sections" at bounding box center [197, 26] width 15 height 6
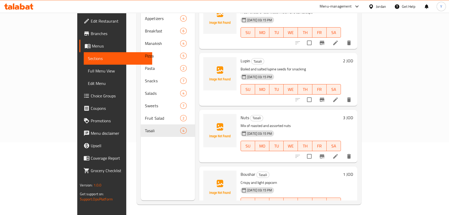
scroll to position [25, 0]
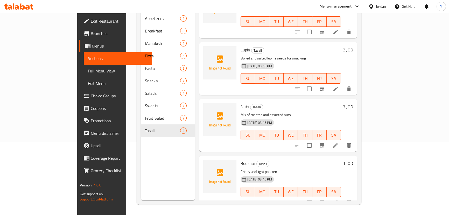
click at [339, 199] on icon at bounding box center [335, 202] width 6 height 6
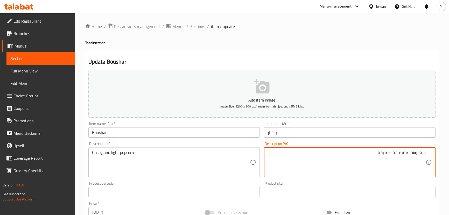
click at [412, 156] on textarea "ذرة بوشار مقرمشة وخفيفة" at bounding box center [347, 162] width 158 height 25
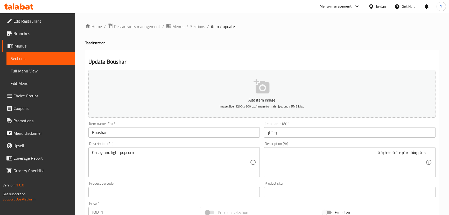
click at [380, 47] on div "Home / Restaurants management / Menus / Sections / item / update Tasali section…" at bounding box center [262, 189] width 354 height 333
click at [199, 25] on span "Sections" at bounding box center [197, 26] width 15 height 6
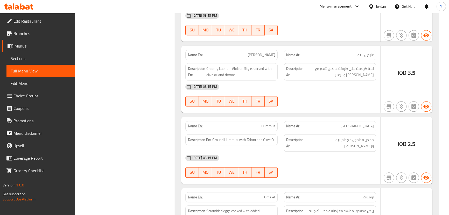
drag, startPoint x: 318, startPoint y: 85, endPoint x: 316, endPoint y: 226, distance: 141.1
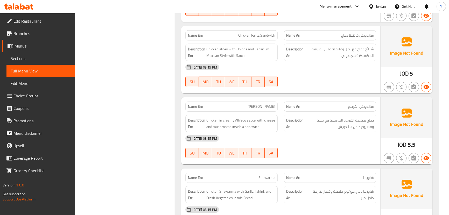
scroll to position [2096, 0]
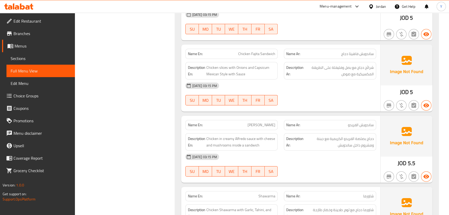
drag, startPoint x: 331, startPoint y: 149, endPoint x: 333, endPoint y: 151, distance: 3.4
click at [331, 150] on div "16-09-2025 03:15 PM SU MO TU WE TH FR SA" at bounding box center [280, 164] width 197 height 29
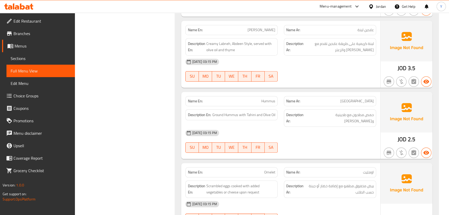
scroll to position [0, 0]
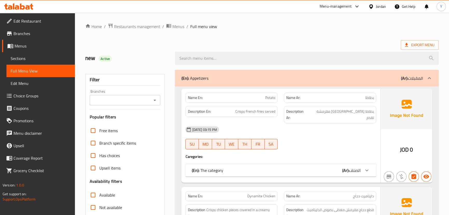
drag, startPoint x: 303, startPoint y: 171, endPoint x: 316, endPoint y: -29, distance: 200.2
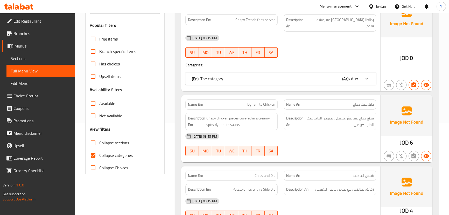
scroll to position [141, 0]
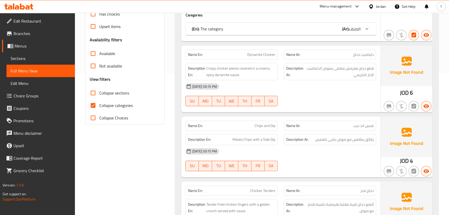
click at [109, 94] on span "Collapse sections" at bounding box center [114, 93] width 30 height 6
click at [99, 94] on input "Collapse sections" at bounding box center [93, 93] width 12 height 12
checkbox input "true"
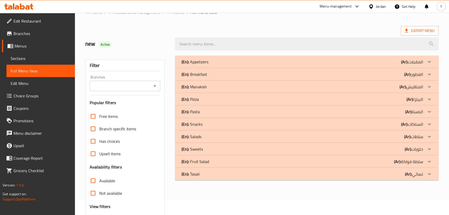
scroll to position [14, 0]
click at [399, 136] on div "(En): Salads (Ar): سلطات" at bounding box center [302, 137] width 242 height 6
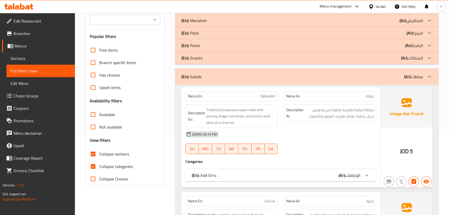
scroll to position [89, 0]
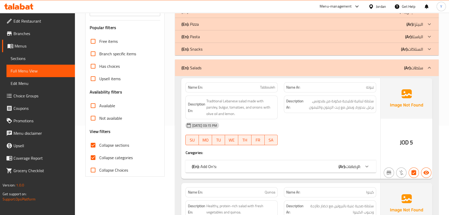
click at [344, 163] on b "(Ar):" at bounding box center [342, 166] width 7 height 8
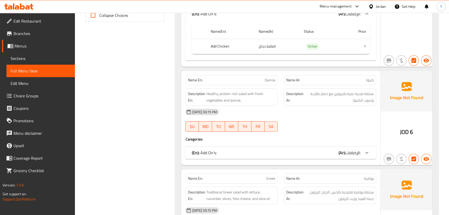
scroll to position [259, 0]
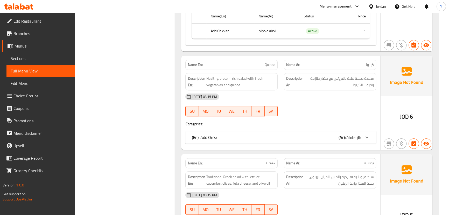
click at [246, 65] on p "Name En: Quinoa" at bounding box center [232, 64] width 88 height 5
copy span "Quinoa"
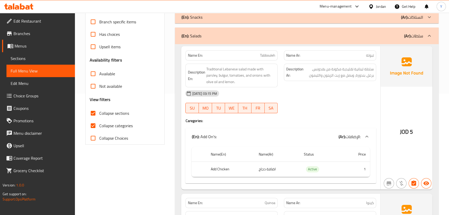
scroll to position [70, 0]
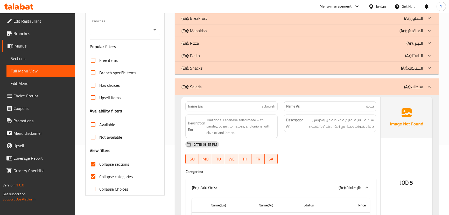
drag, startPoint x: 354, startPoint y: 93, endPoint x: 356, endPoint y: 93, distance: 2.9
click at [354, 93] on div "(En): Salads (Ar): سلطات" at bounding box center [307, 86] width 264 height 17
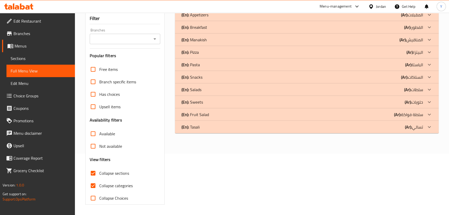
scroll to position [61, 0]
click at [238, 106] on div "(En): Sweets (Ar): حلويات" at bounding box center [307, 102] width 264 height 12
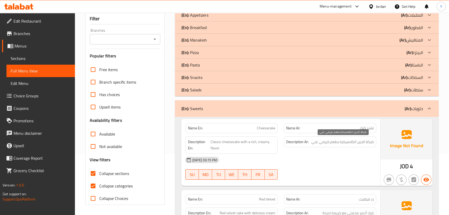
click at [324, 142] on span "كيكة الجبن الكلاسيكية بطعم كريمي غني" at bounding box center [342, 141] width 63 height 6
click at [262, 130] on span "Cheesecake" at bounding box center [266, 127] width 18 height 5
copy span "Cheesecake"
click at [262, 130] on span "Cheesecake" at bounding box center [266, 127] width 18 height 5
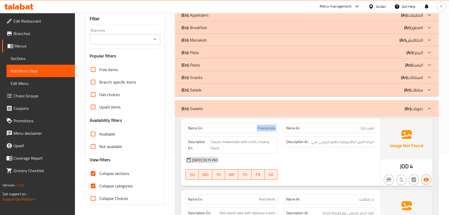
copy span "Cheesecake"
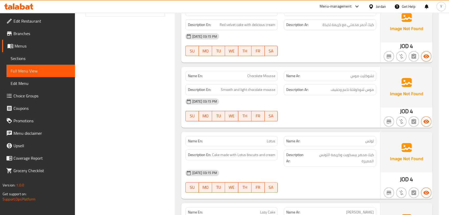
scroll to position [250, 0]
click at [270, 135] on div "Name En: Lotus" at bounding box center [231, 140] width 92 height 10
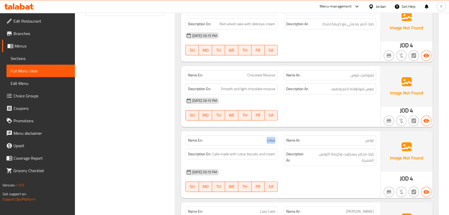
click at [270, 135] on div "Name En: Lotus" at bounding box center [231, 140] width 92 height 10
copy span "Lotus"
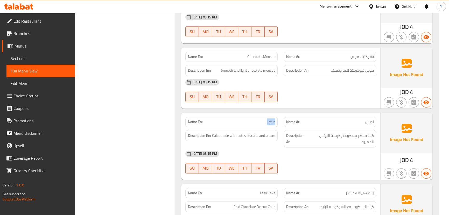
scroll to position [297, 0]
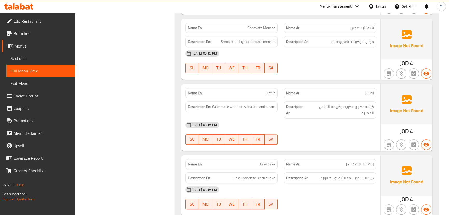
click at [271, 163] on span "Lazy Cake" at bounding box center [267, 163] width 15 height 5
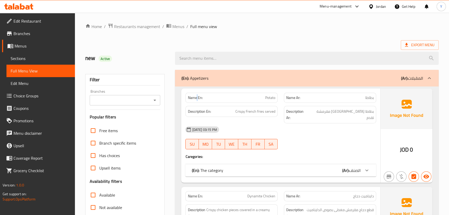
click at [197, 99] on strong "Name En:" at bounding box center [195, 97] width 15 height 5
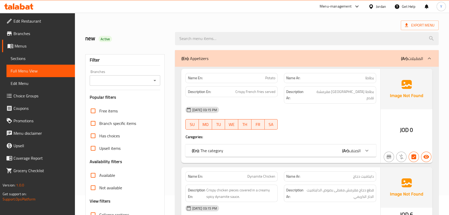
scroll to position [47, 0]
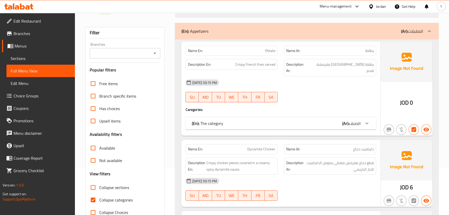
click at [106, 200] on span "Collapse categories" at bounding box center [115, 200] width 33 height 6
click at [99, 200] on input "Collapse categories" at bounding box center [93, 199] width 12 height 12
checkbox input "false"
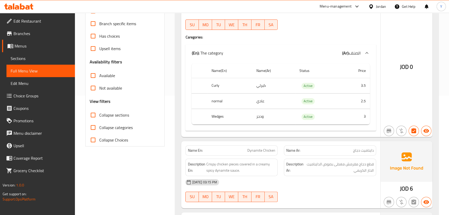
scroll to position [121, 0]
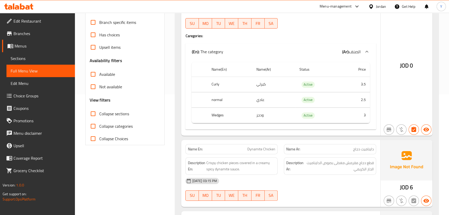
drag, startPoint x: 294, startPoint y: 166, endPoint x: 294, endPoint y: 118, distance: 48.2
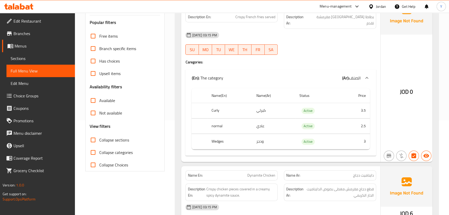
scroll to position [0, 0]
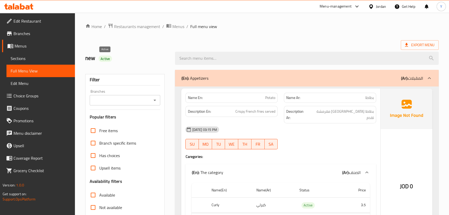
click at [104, 58] on span "Active" at bounding box center [105, 58] width 13 height 5
copy span "Active"
click at [137, 40] on div "Export Menu" at bounding box center [262, 45] width 354 height 10
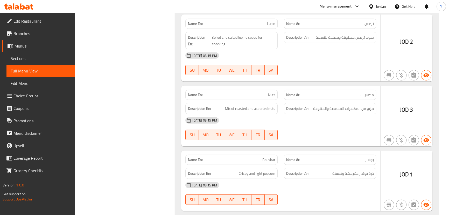
scroll to position [4120, 0]
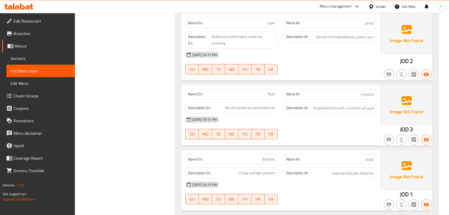
drag, startPoint x: 307, startPoint y: 86, endPoint x: 328, endPoint y: 192, distance: 108.0
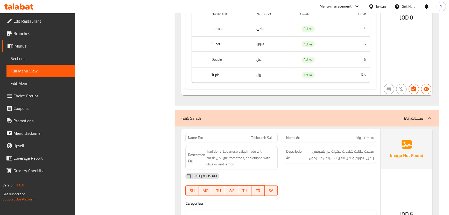
scroll to position [0, 0]
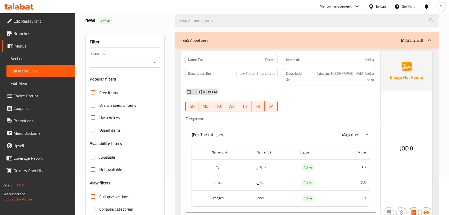
drag, startPoint x: 349, startPoint y: 133, endPoint x: 361, endPoint y: -10, distance: 143.4
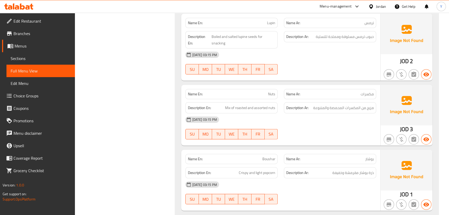
drag, startPoint x: 318, startPoint y: 81, endPoint x: 353, endPoint y: 226, distance: 148.7
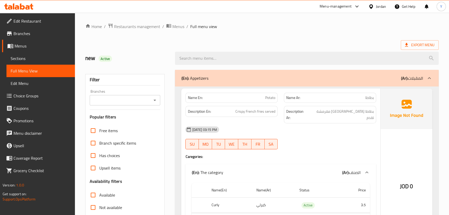
drag, startPoint x: 335, startPoint y: 118, endPoint x: 354, endPoint y: -29, distance: 148.1
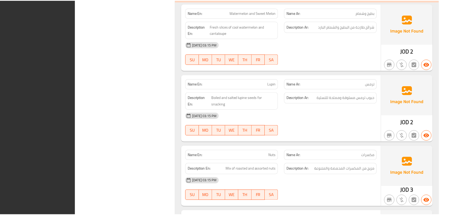
scroll to position [4120, 0]
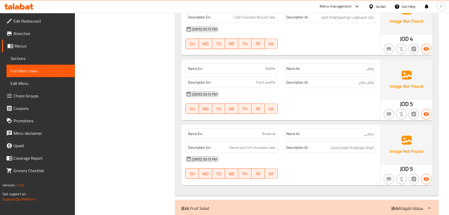
drag, startPoint x: 303, startPoint y: 135, endPoint x: 307, endPoint y: -29, distance: 163.7
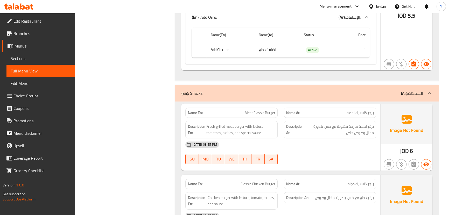
scroll to position [0, 0]
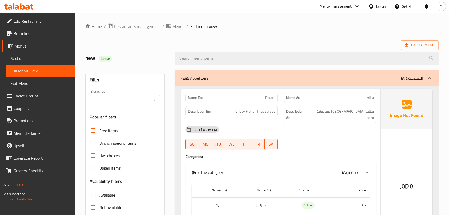
drag, startPoint x: 359, startPoint y: 178, endPoint x: 375, endPoint y: -29, distance: 206.8
click at [413, 47] on span "Export Menu" at bounding box center [420, 45] width 30 height 6
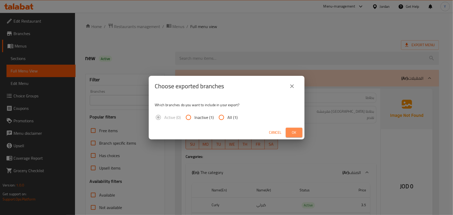
click at [296, 132] on span "Ok" at bounding box center [294, 132] width 8 height 6
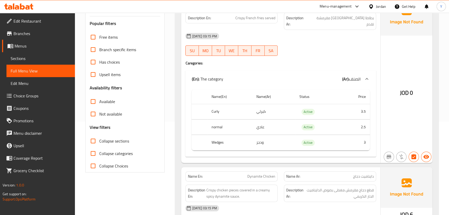
scroll to position [118, 0]
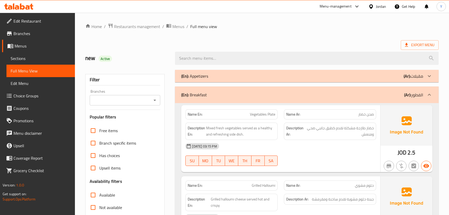
scroll to position [399, 0]
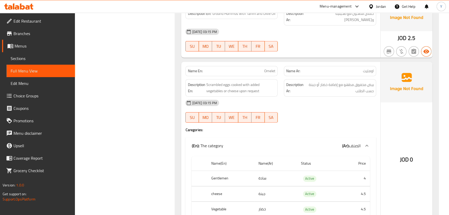
click at [24, 9] on icon at bounding box center [18, 6] width 29 height 6
